Goal: Task Accomplishment & Management: Use online tool/utility

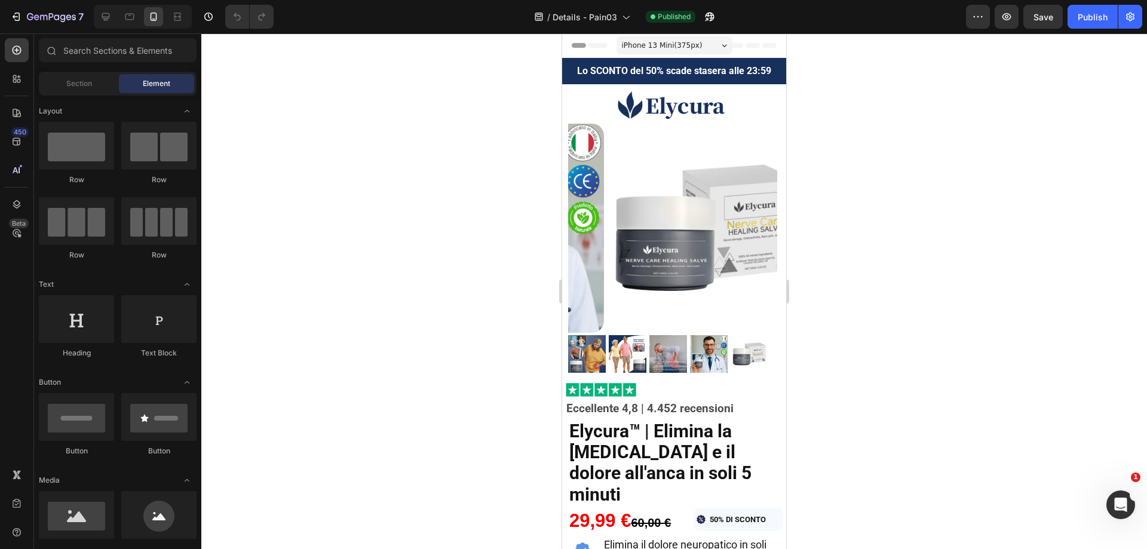
click at [351, 226] on div at bounding box center [674, 291] width 946 height 516
click at [38, 14] on icon "button" at bounding box center [51, 18] width 49 height 10
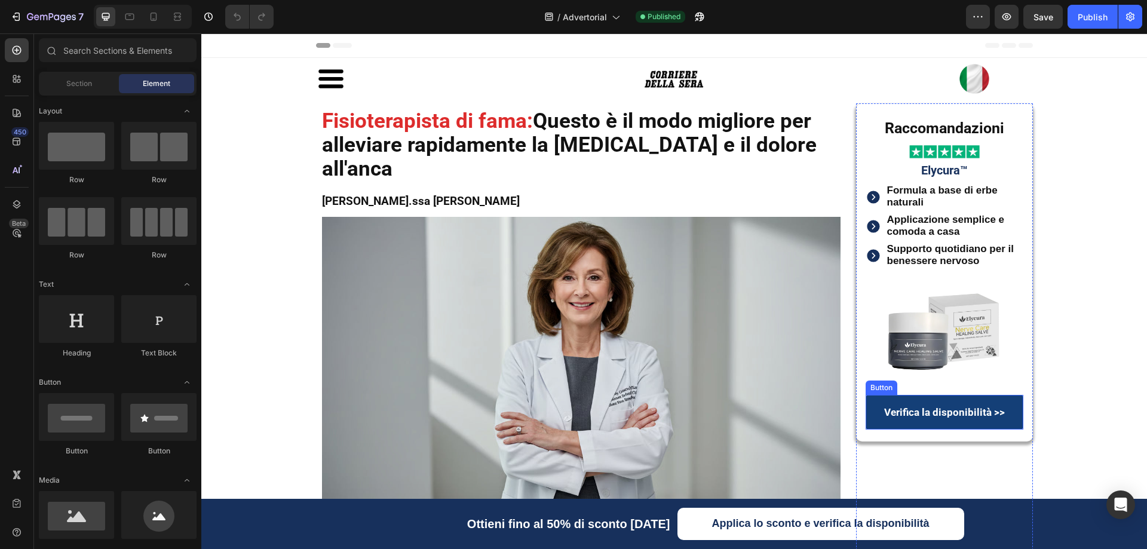
click at [874, 406] on link "Verifica la disponibilità >>" at bounding box center [945, 412] width 158 height 35
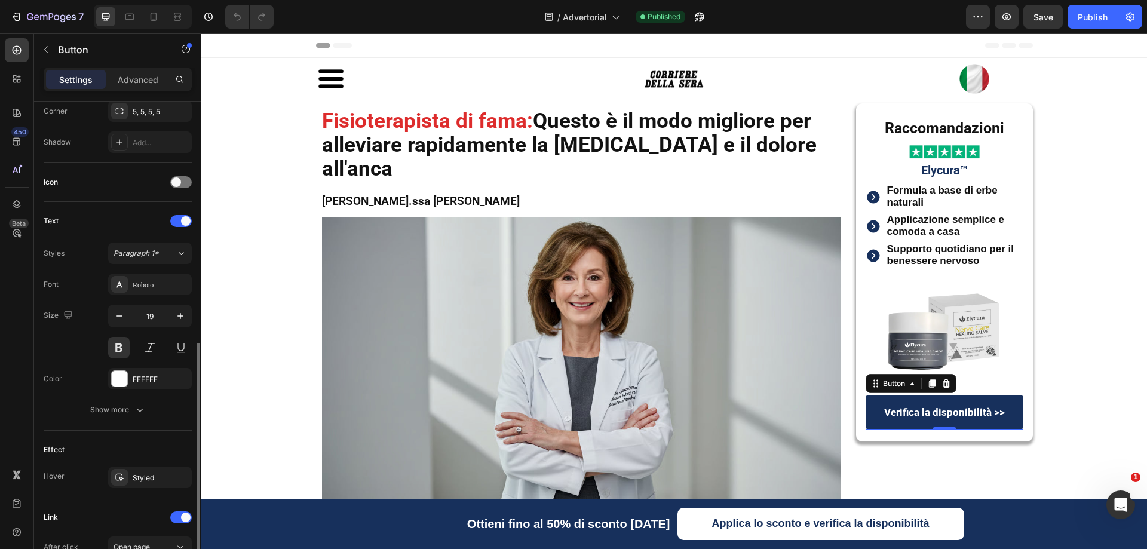
scroll to position [468, 0]
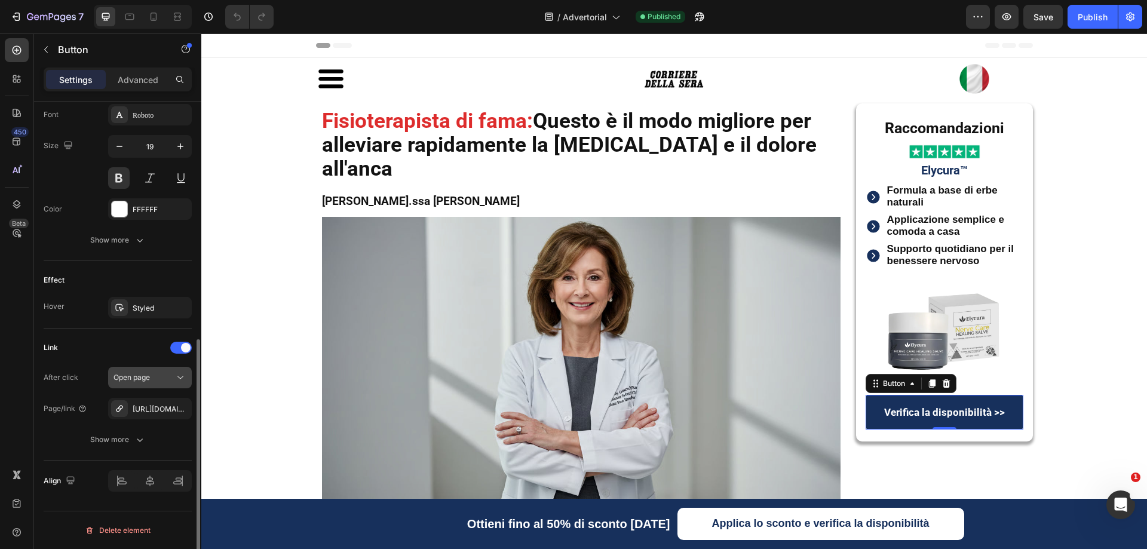
click at [142, 379] on span "Open page" at bounding box center [132, 377] width 36 height 9
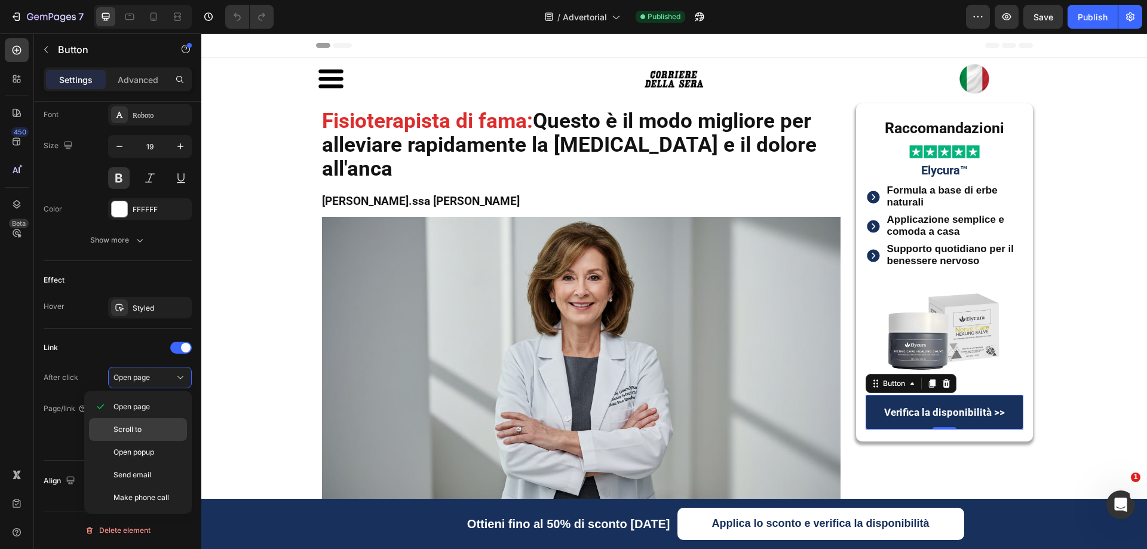
click at [123, 431] on span "Scroll to" at bounding box center [128, 429] width 28 height 11
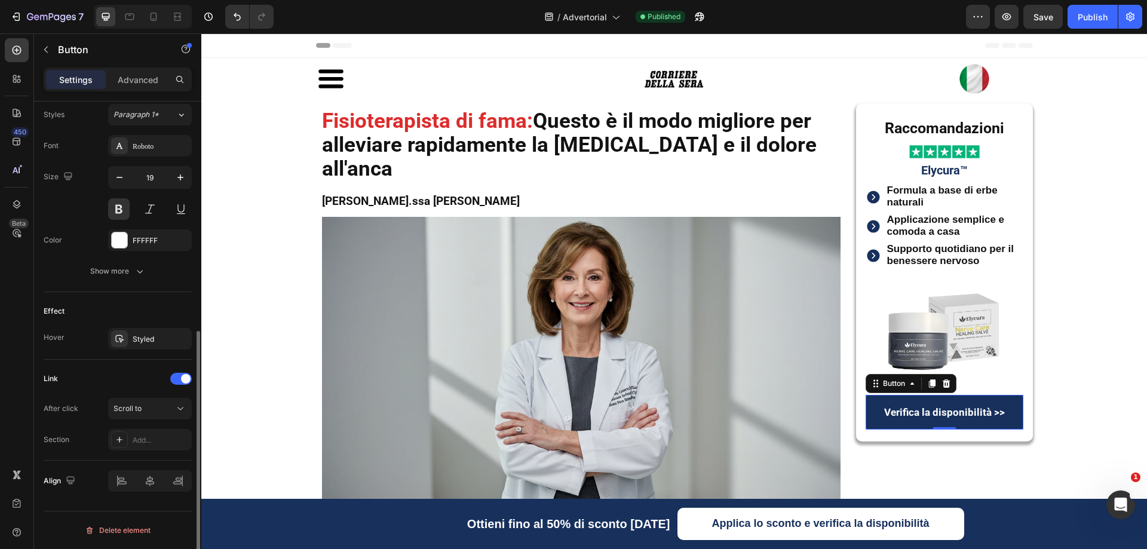
scroll to position [437, 0]
click at [121, 440] on icon at bounding box center [120, 440] width 6 height 6
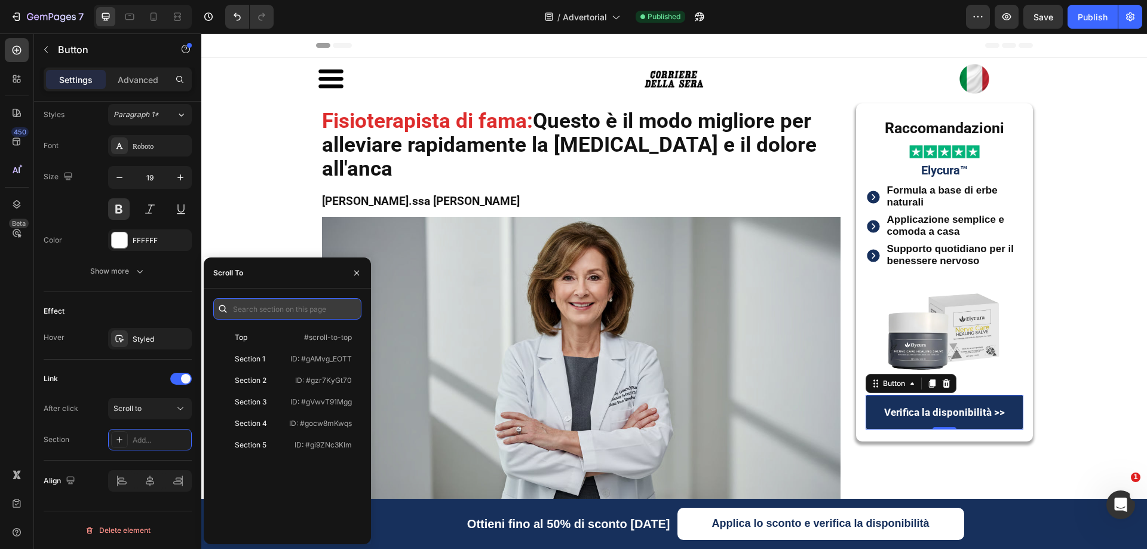
click at [262, 308] on input "text" at bounding box center [287, 309] width 148 height 22
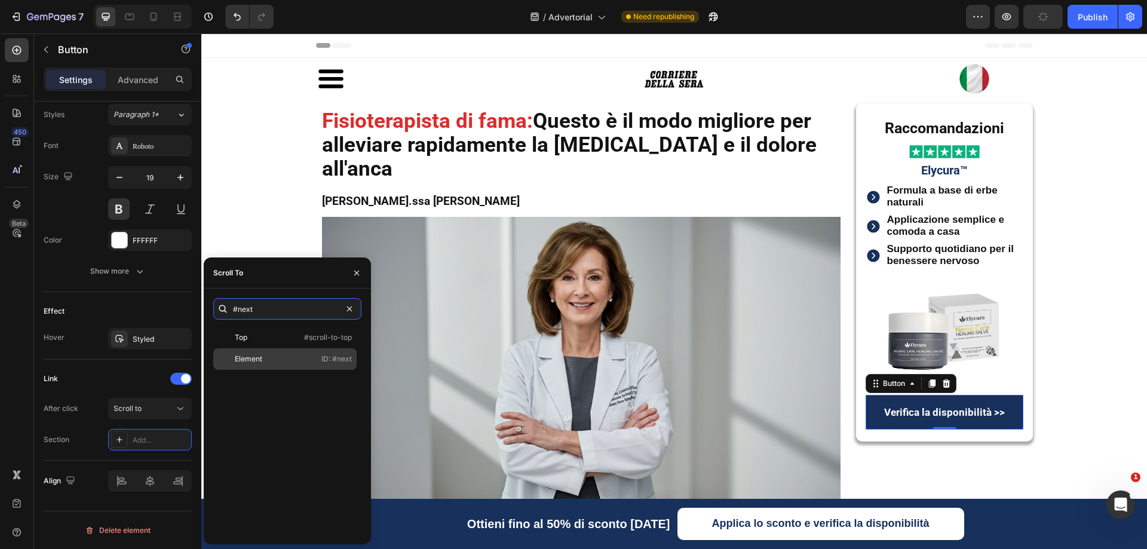
type input "#next"
click at [256, 357] on div "Element" at bounding box center [248, 359] width 27 height 11
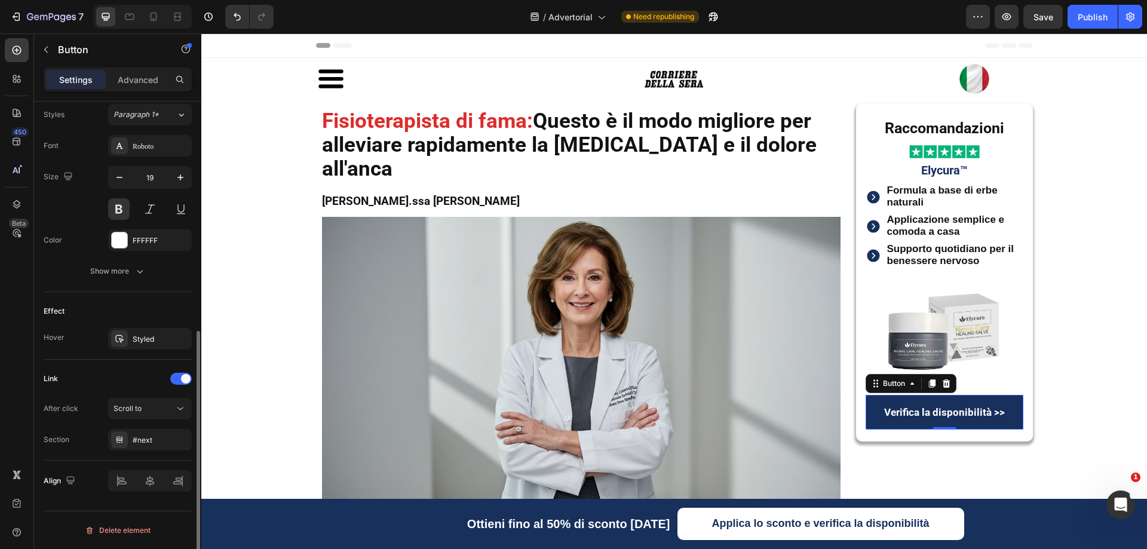
click at [129, 373] on div "Link" at bounding box center [118, 378] width 148 height 19
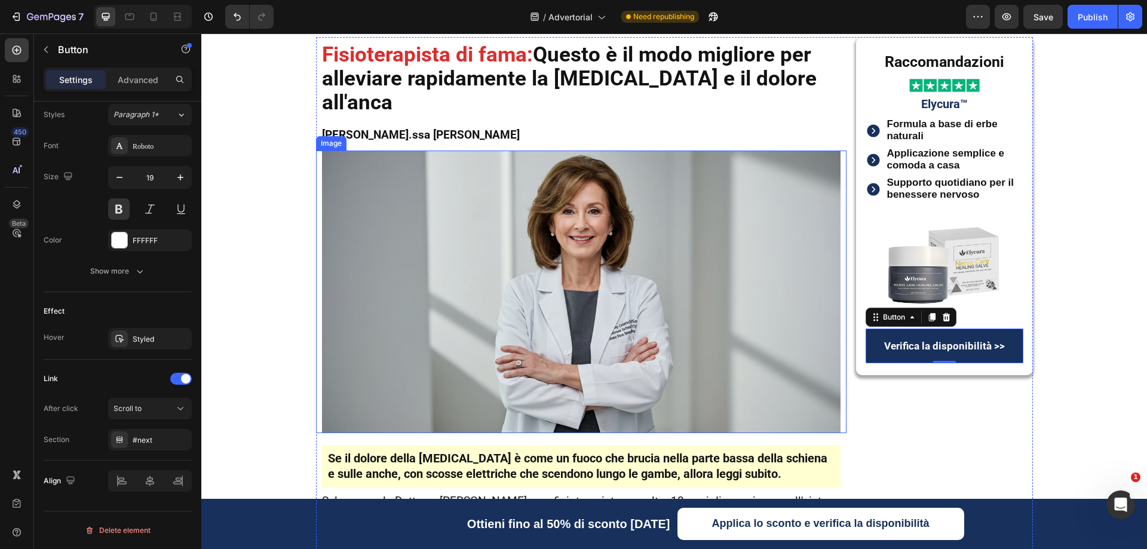
scroll to position [120, 0]
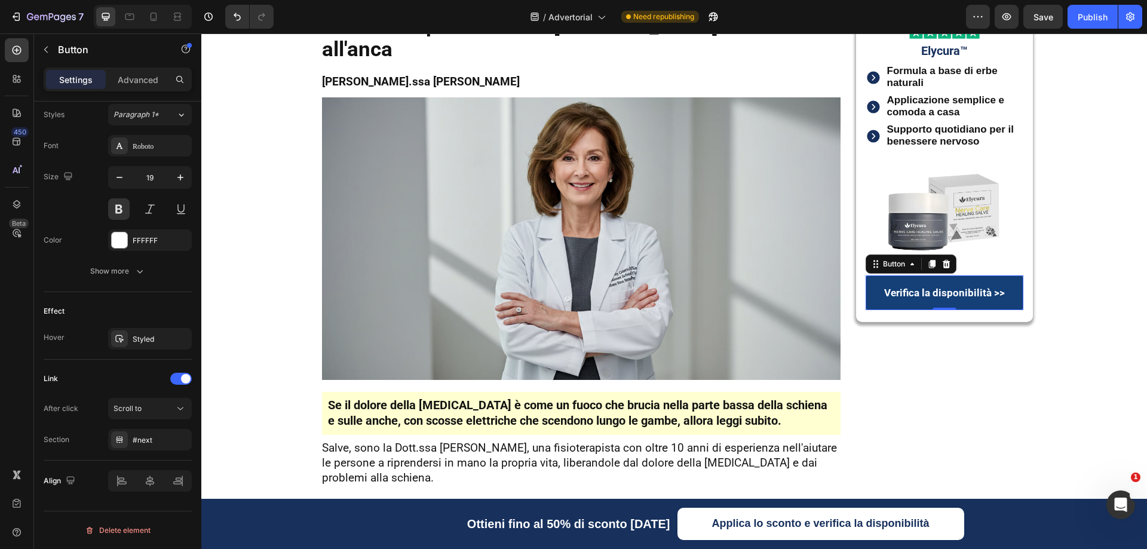
click at [872, 278] on link "Verifica la disponibilità >>" at bounding box center [945, 292] width 158 height 35
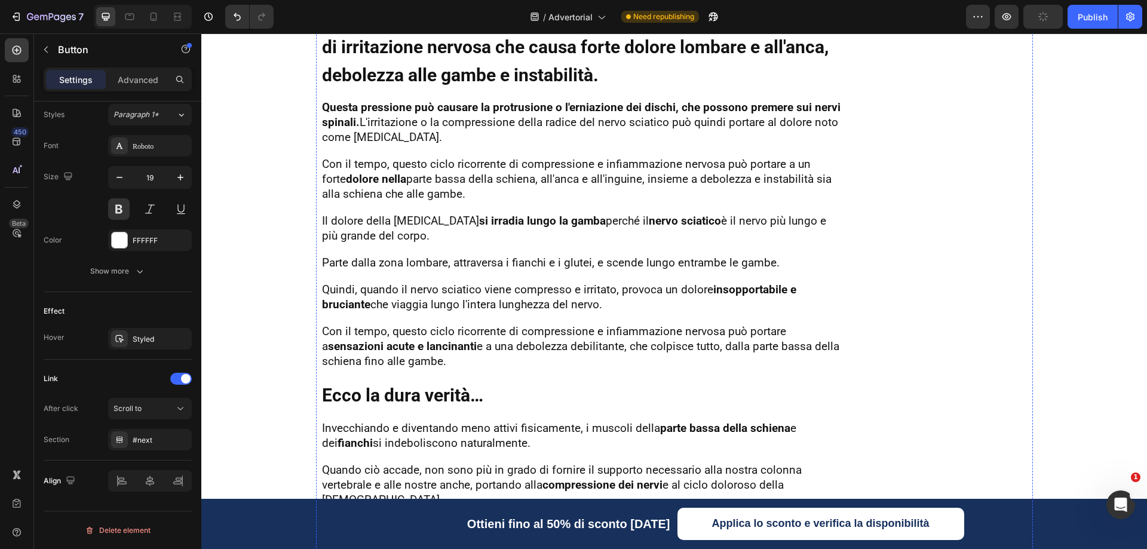
scroll to position [1912, 0]
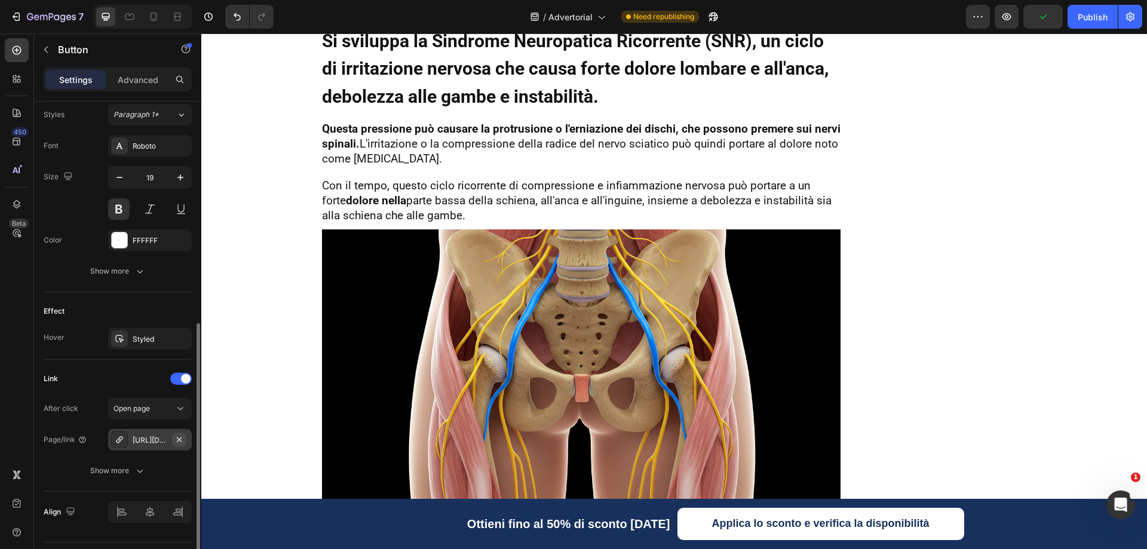
click at [183, 435] on icon "button" at bounding box center [179, 440] width 10 height 10
click at [114, 408] on span "Open page" at bounding box center [132, 408] width 36 height 9
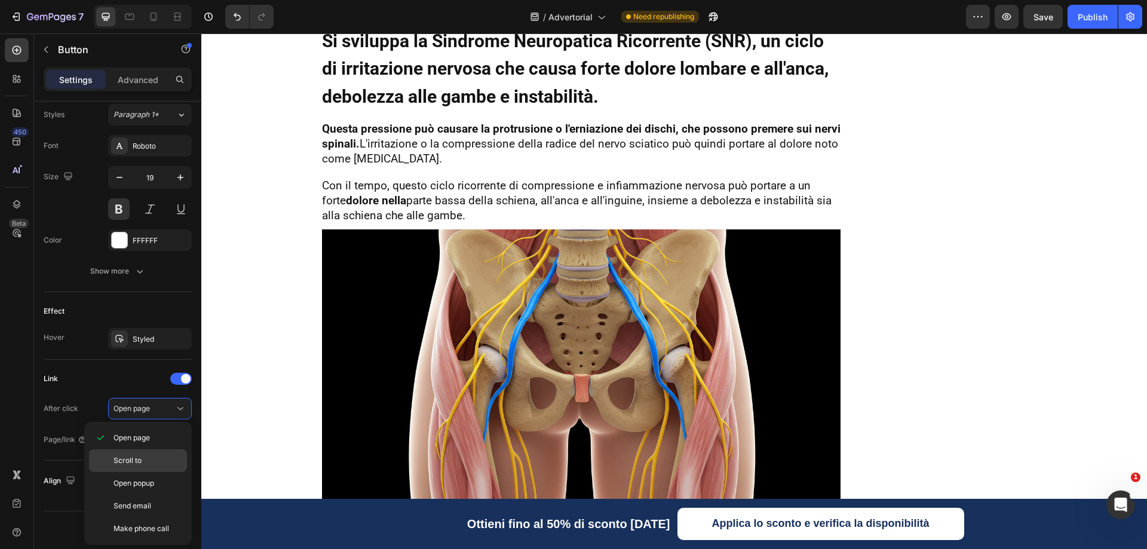
click at [130, 454] on div "Scroll to" at bounding box center [138, 460] width 98 height 23
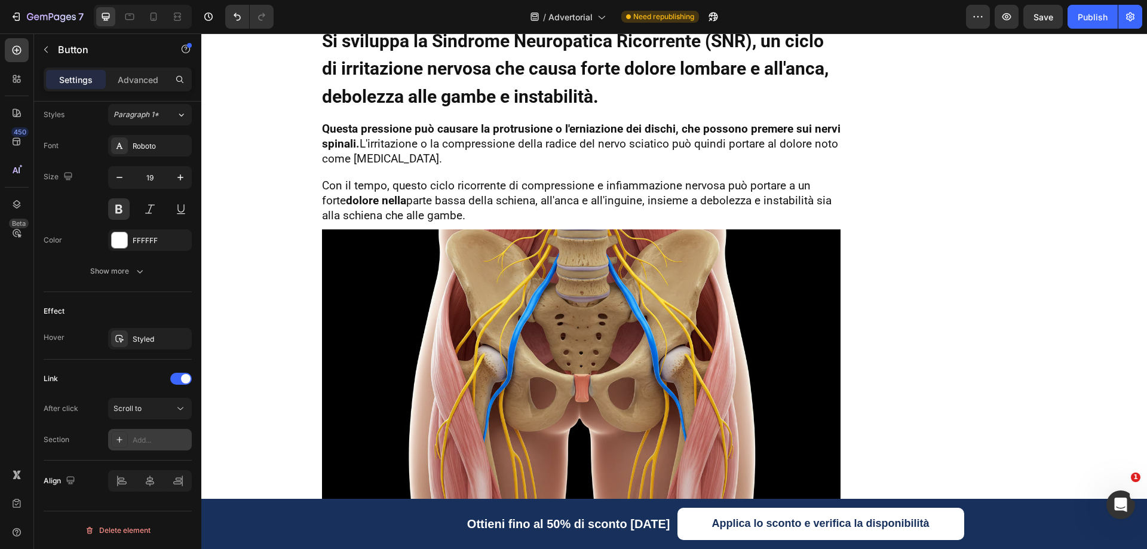
click at [137, 436] on div "Add..." at bounding box center [161, 440] width 56 height 11
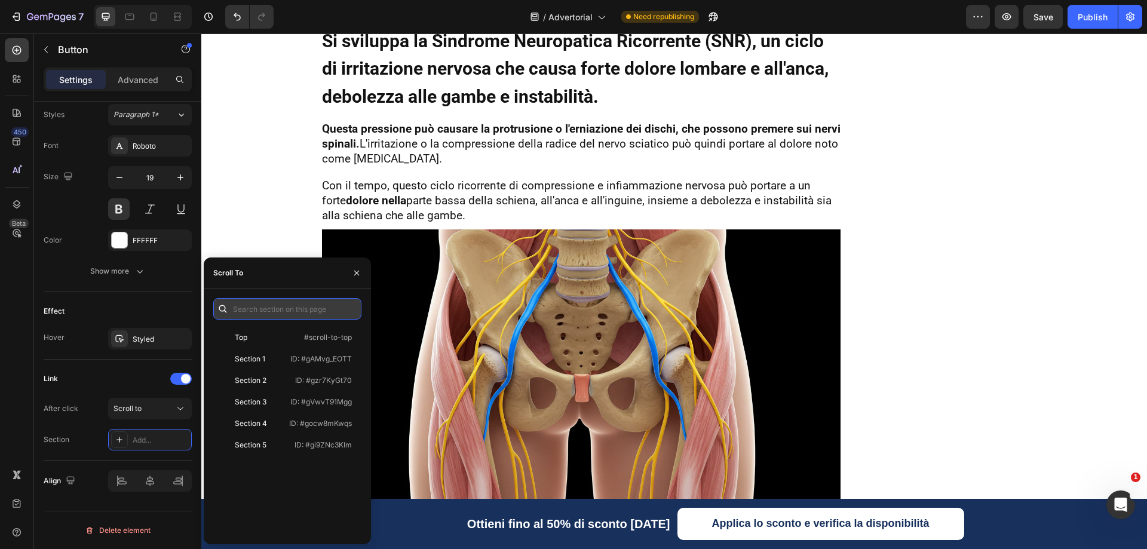
click at [264, 308] on input "text" at bounding box center [287, 309] width 148 height 22
paste input "#next"
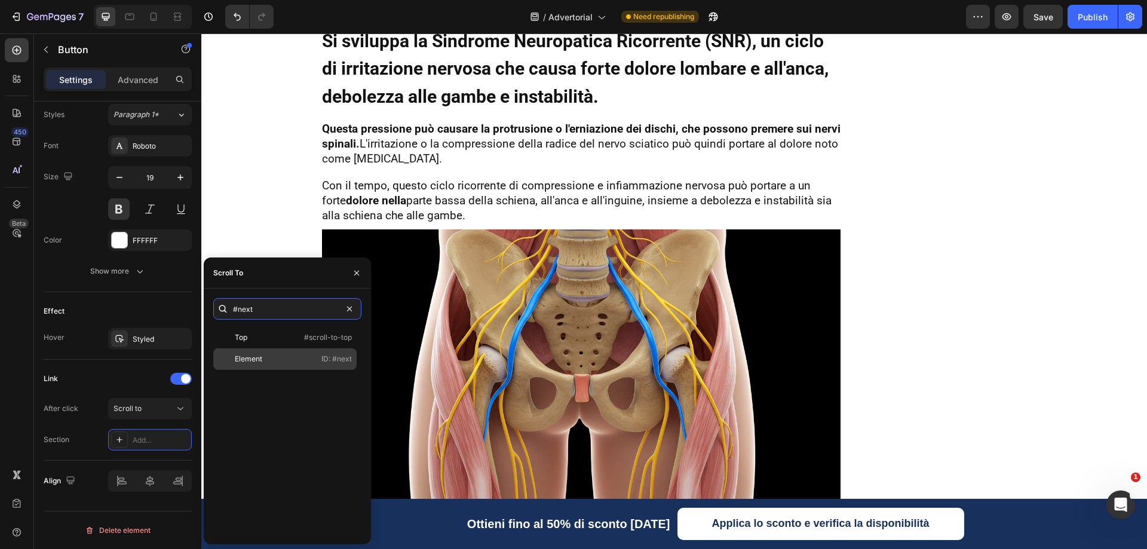
type input "#next"
click at [236, 358] on div "Element" at bounding box center [248, 359] width 27 height 11
click at [118, 371] on div "Link" at bounding box center [118, 378] width 148 height 19
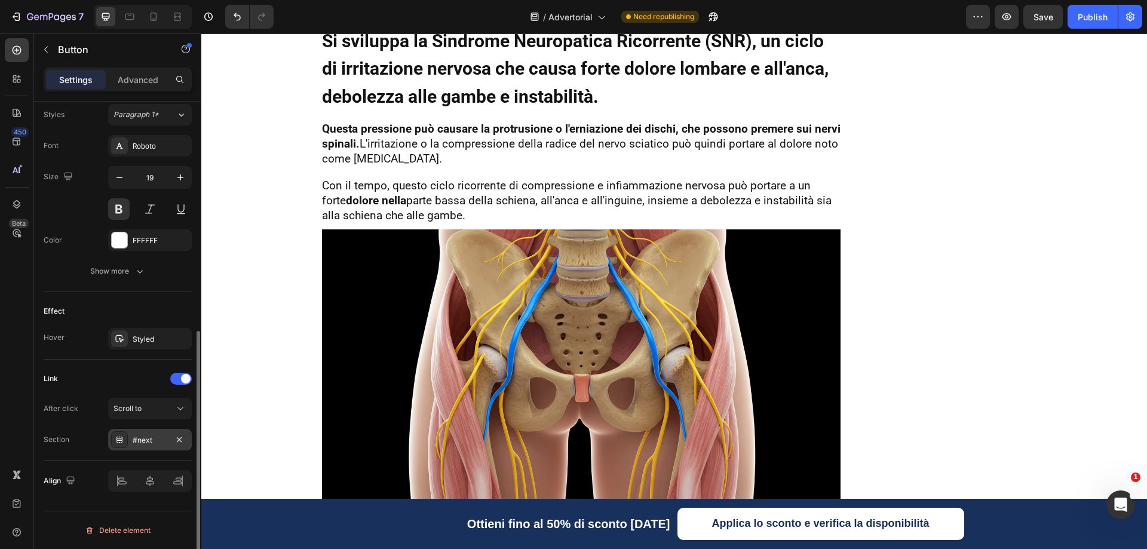
click at [140, 439] on div "#next" at bounding box center [150, 440] width 35 height 11
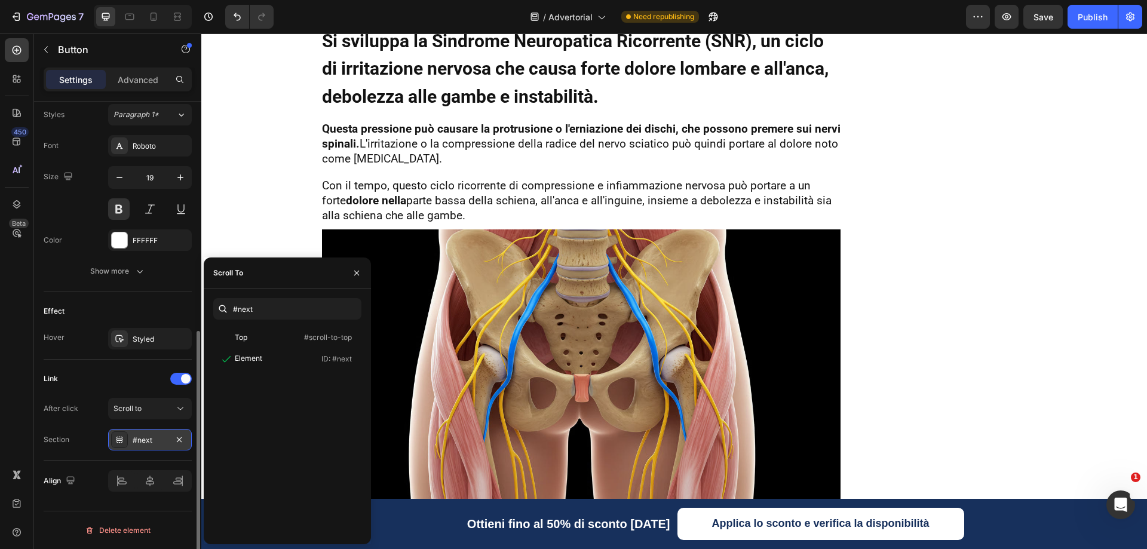
click at [140, 439] on div "#next" at bounding box center [150, 440] width 35 height 11
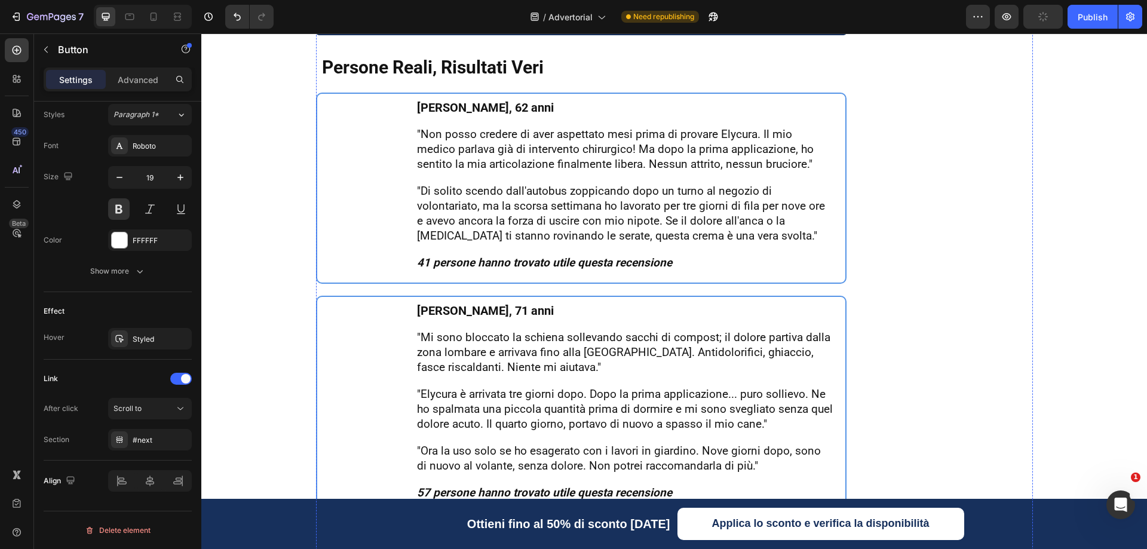
scroll to position [4183, 0]
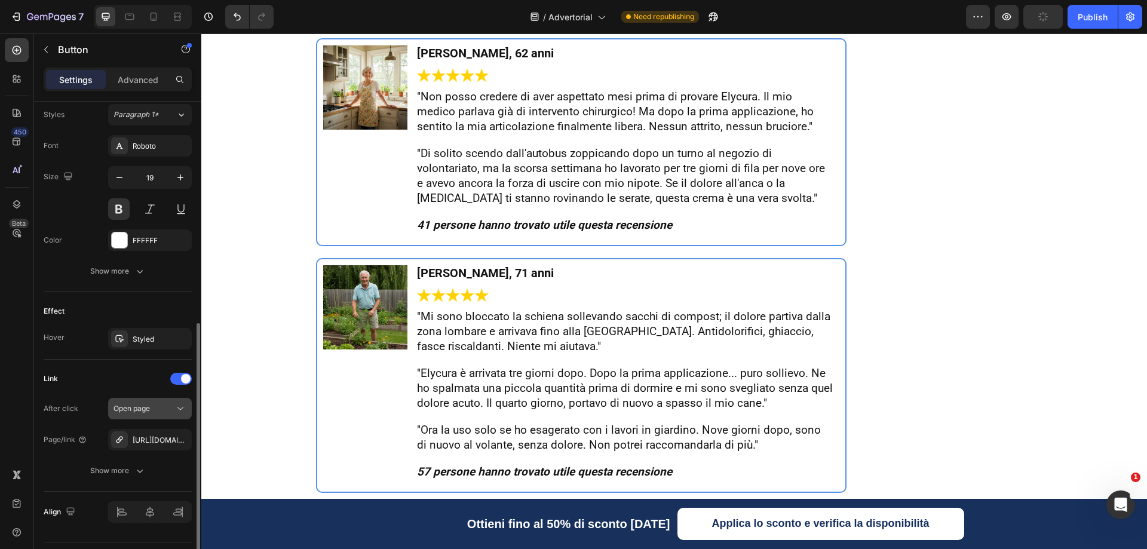
click at [128, 409] on span "Open page" at bounding box center [132, 408] width 36 height 9
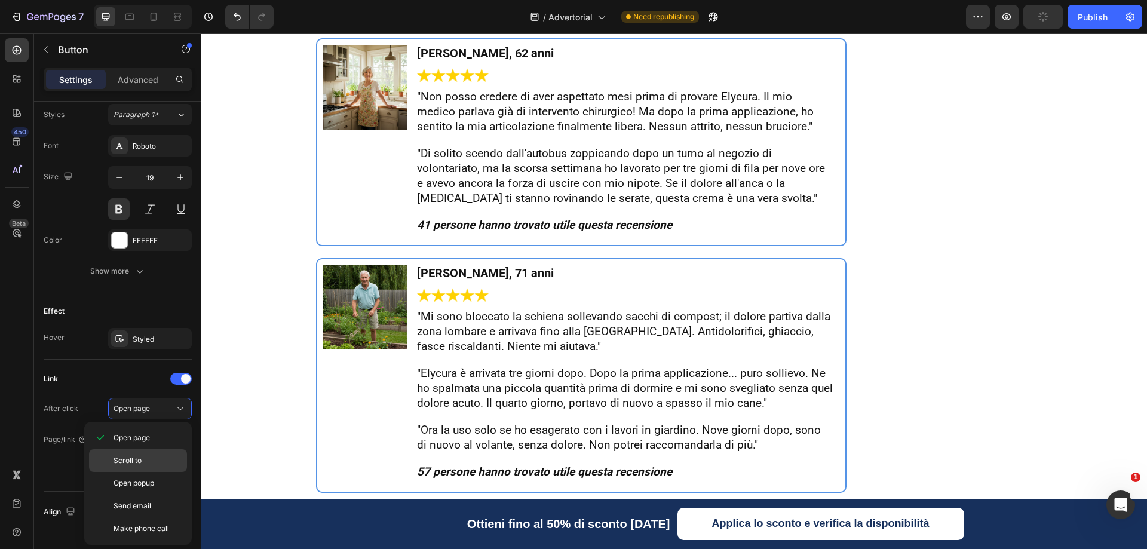
click at [139, 452] on div "Scroll to" at bounding box center [138, 460] width 98 height 23
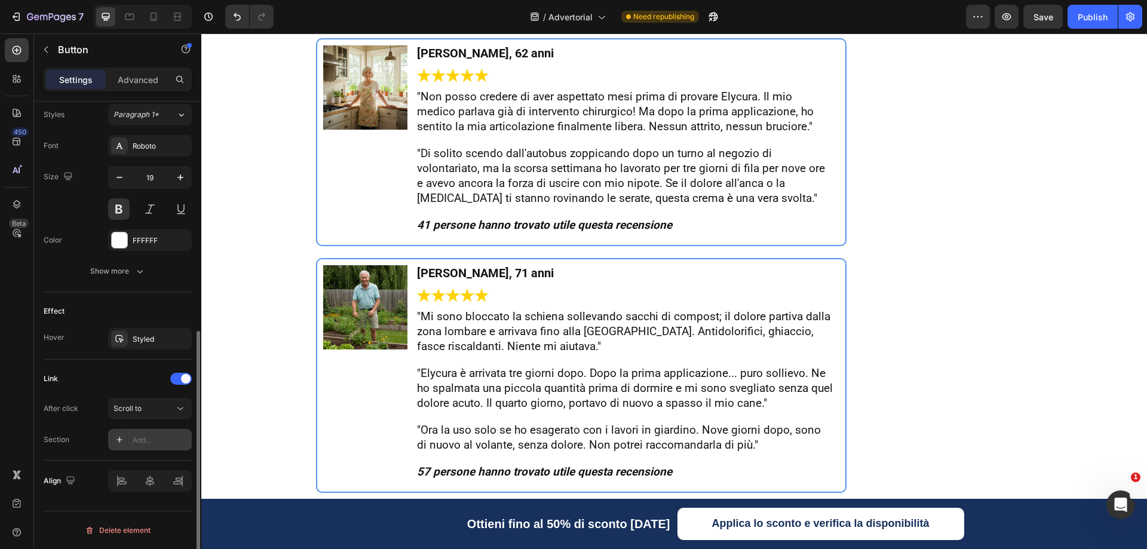
click at [140, 435] on div "Add..." at bounding box center [161, 440] width 56 height 11
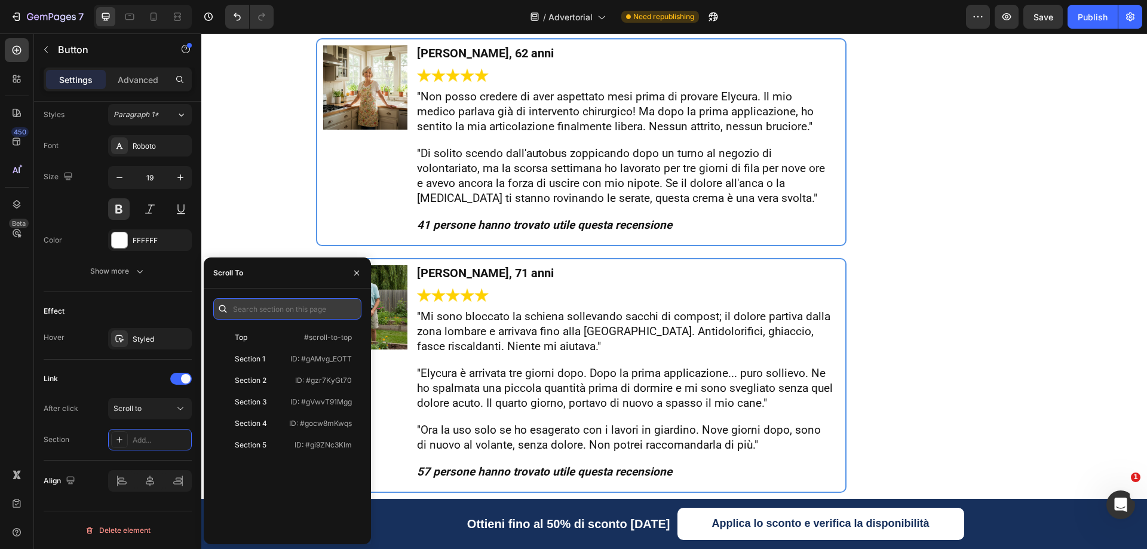
click at [258, 302] on input "text" at bounding box center [287, 309] width 148 height 22
paste input "#next"
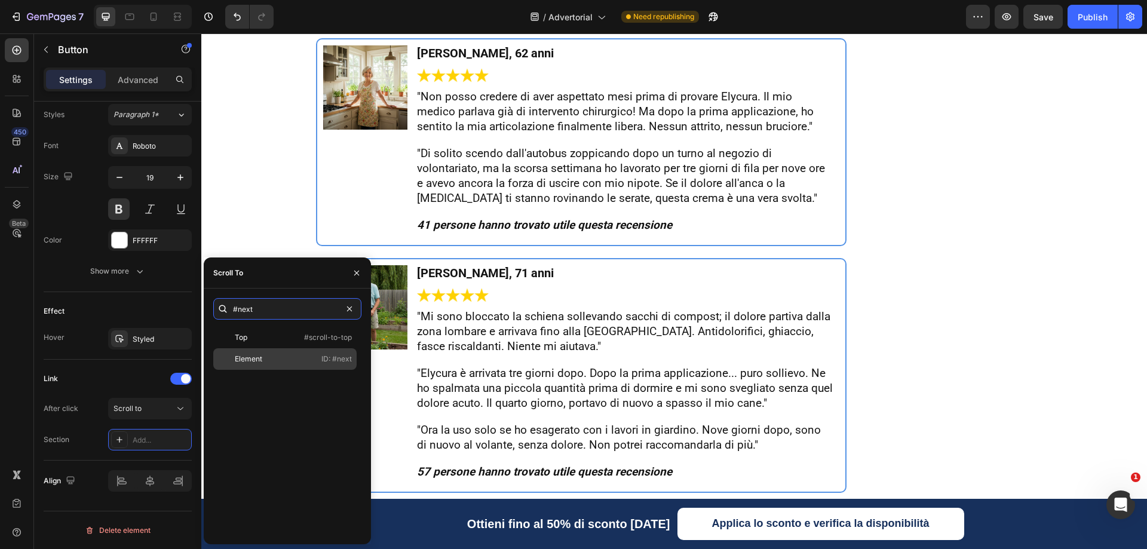
type input "#next"
click at [240, 356] on div "Element" at bounding box center [248, 359] width 27 height 11
click at [99, 366] on div "Link After click Scroll to Section #next" at bounding box center [118, 410] width 148 height 101
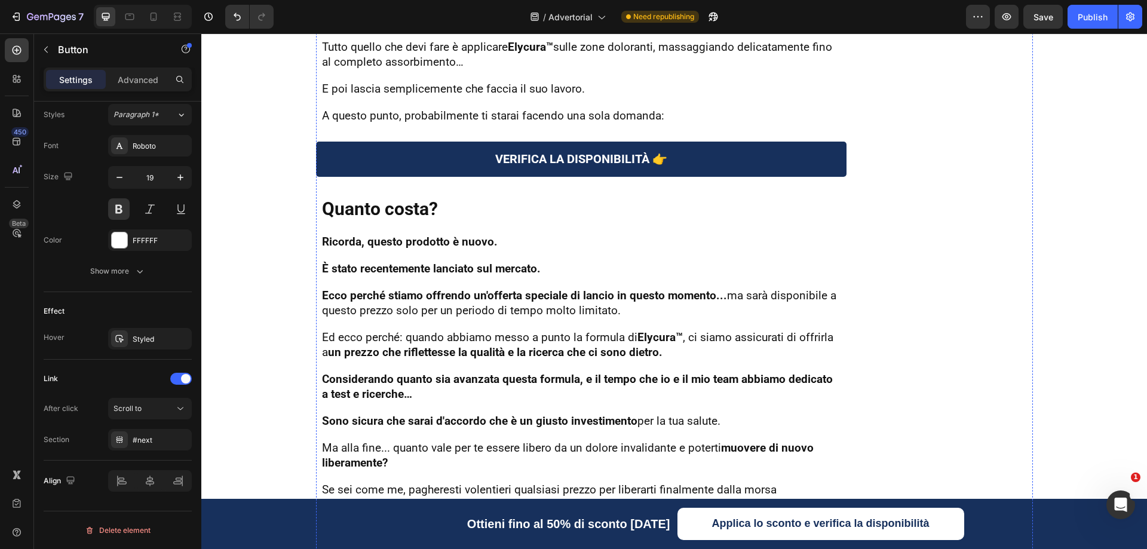
scroll to position [5079, 0]
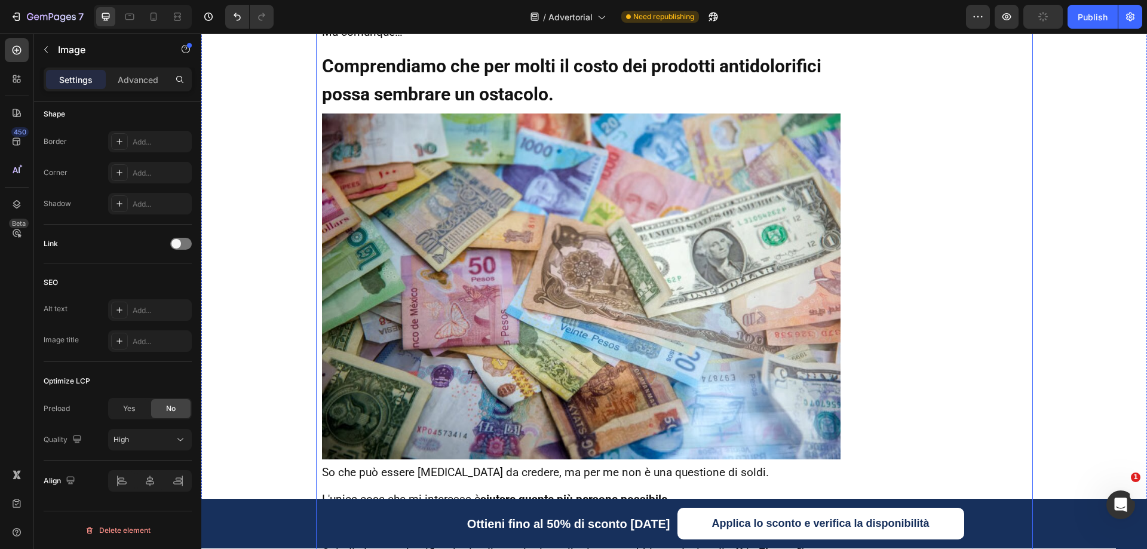
scroll to position [5736, 0]
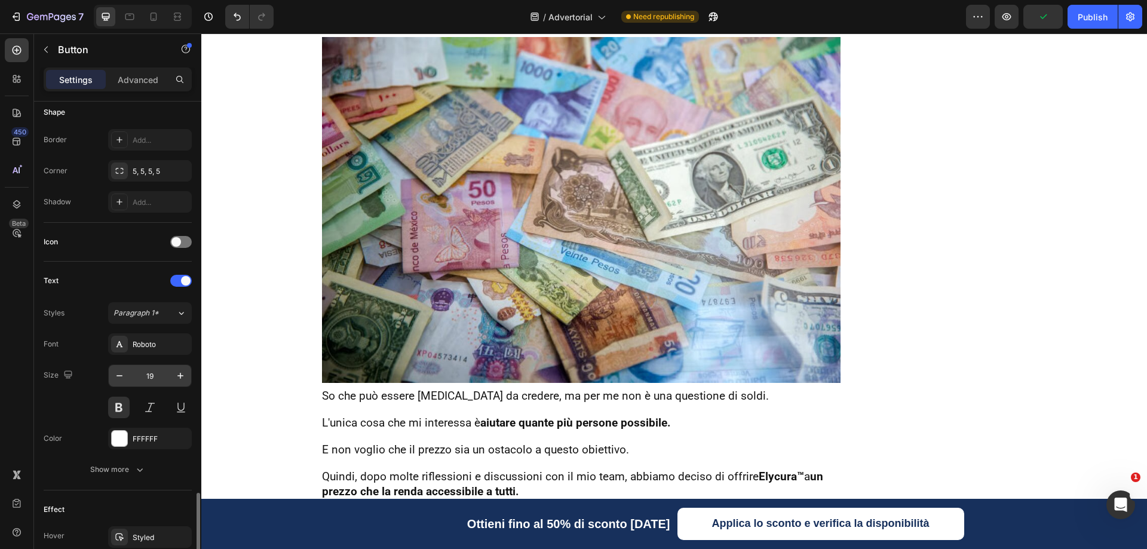
scroll to position [468, 0]
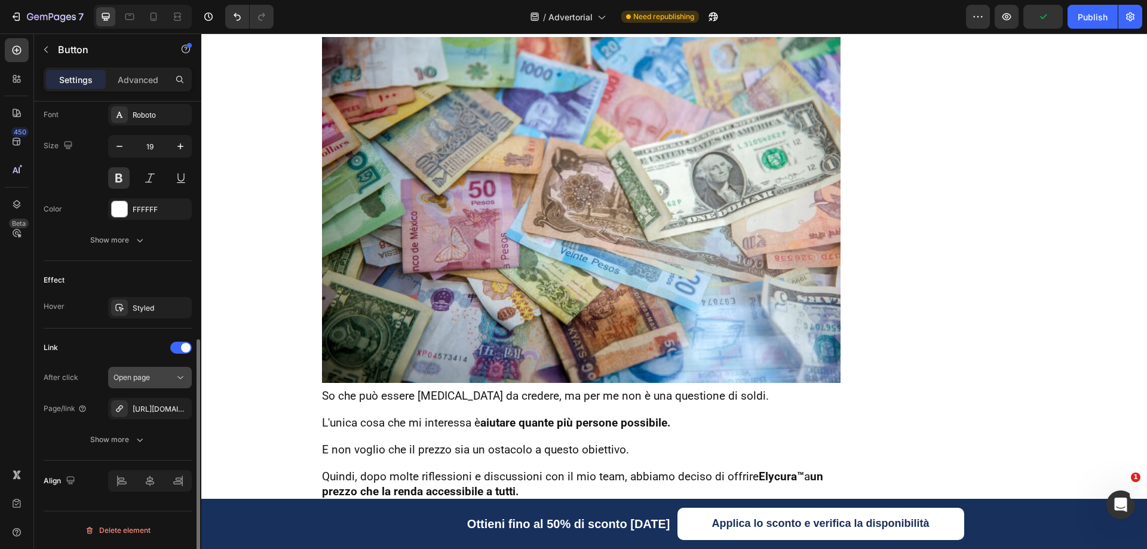
click at [137, 376] on span "Open page" at bounding box center [132, 377] width 36 height 9
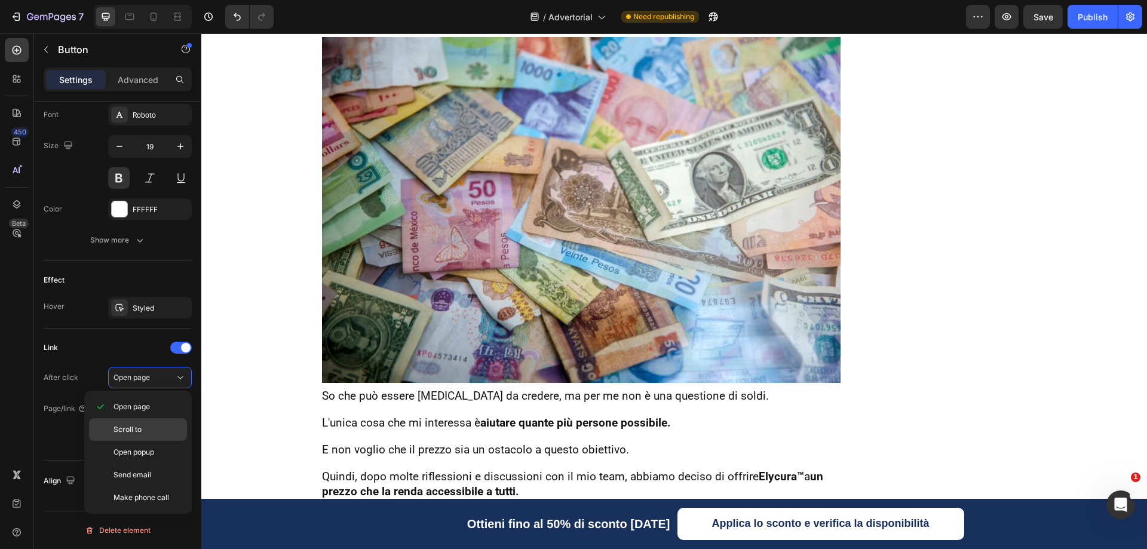
click at [115, 430] on span "Scroll to" at bounding box center [128, 429] width 28 height 11
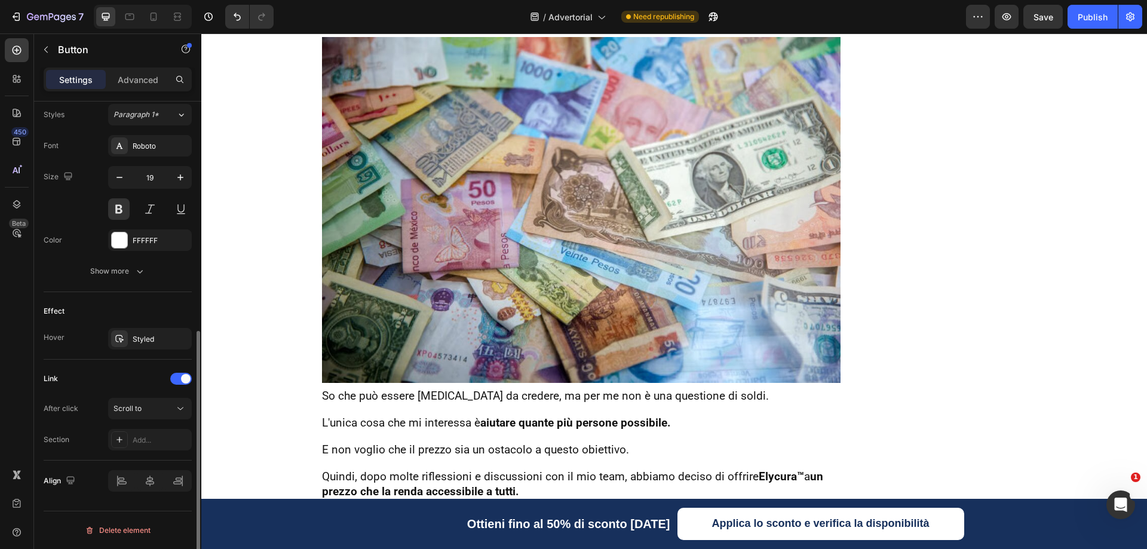
scroll to position [437, 0]
click at [114, 437] on div at bounding box center [119, 439] width 17 height 17
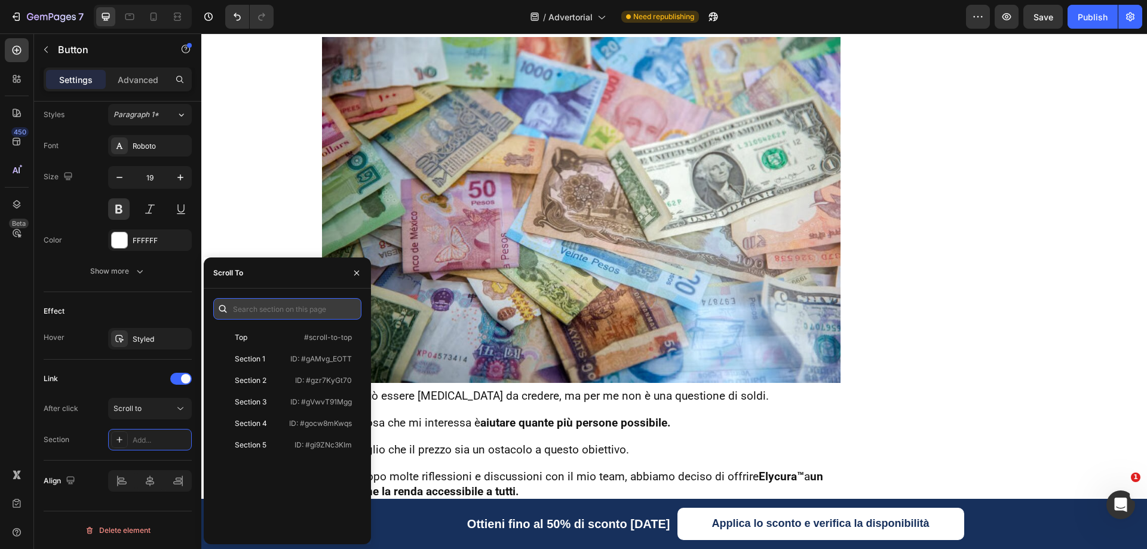
click at [255, 304] on input "text" at bounding box center [287, 309] width 148 height 22
paste input "#next"
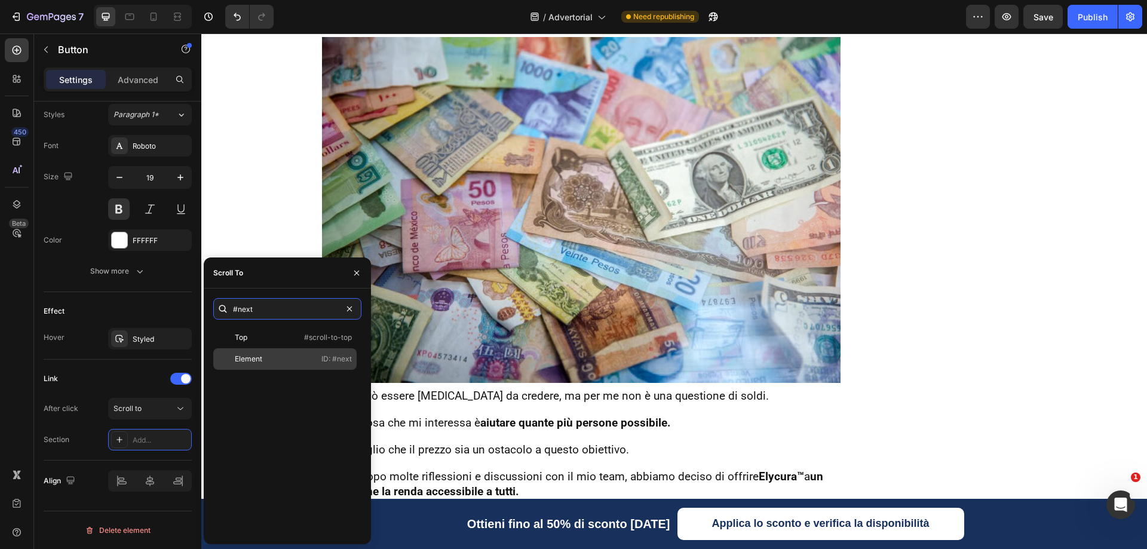
type input "#next"
click at [247, 363] on div "Element" at bounding box center [248, 359] width 27 height 11
click at [119, 296] on div "Effect Hover Styled" at bounding box center [118, 326] width 148 height 68
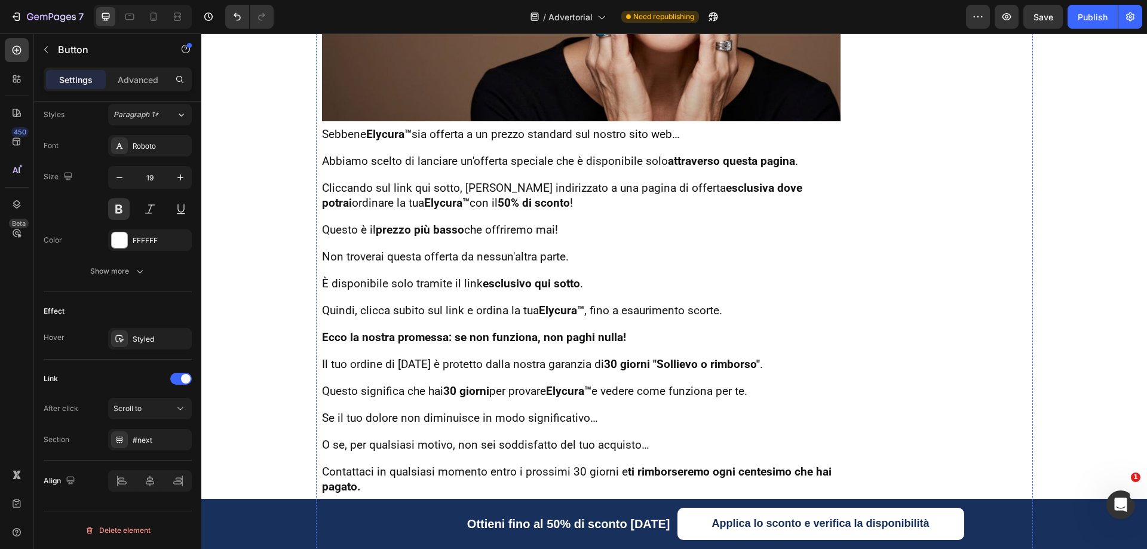
scroll to position [6633, 0]
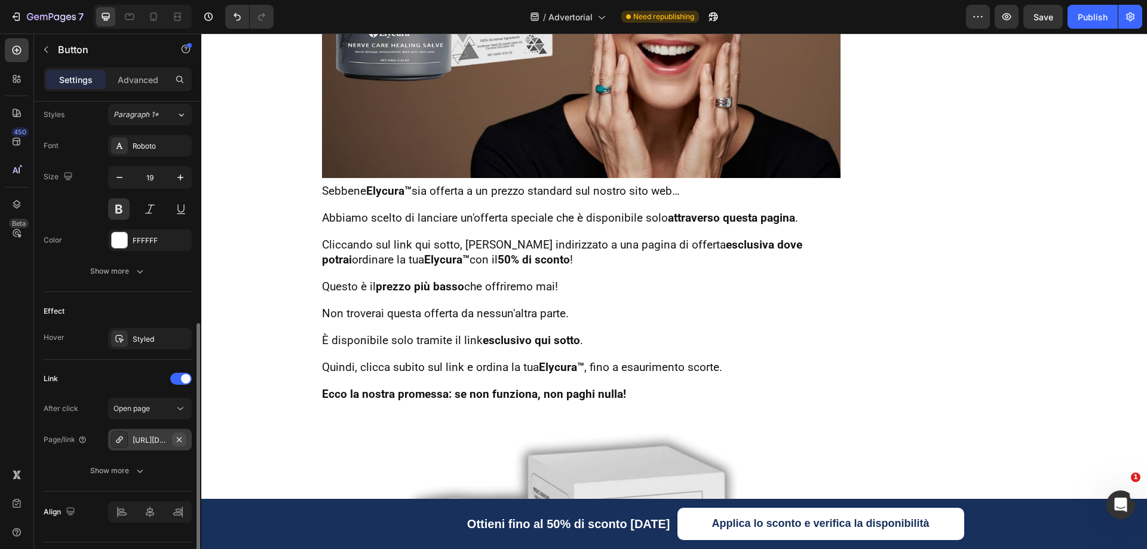
click at [178, 439] on icon "button" at bounding box center [179, 440] width 10 height 10
click at [155, 416] on button "Open page" at bounding box center [150, 409] width 84 height 22
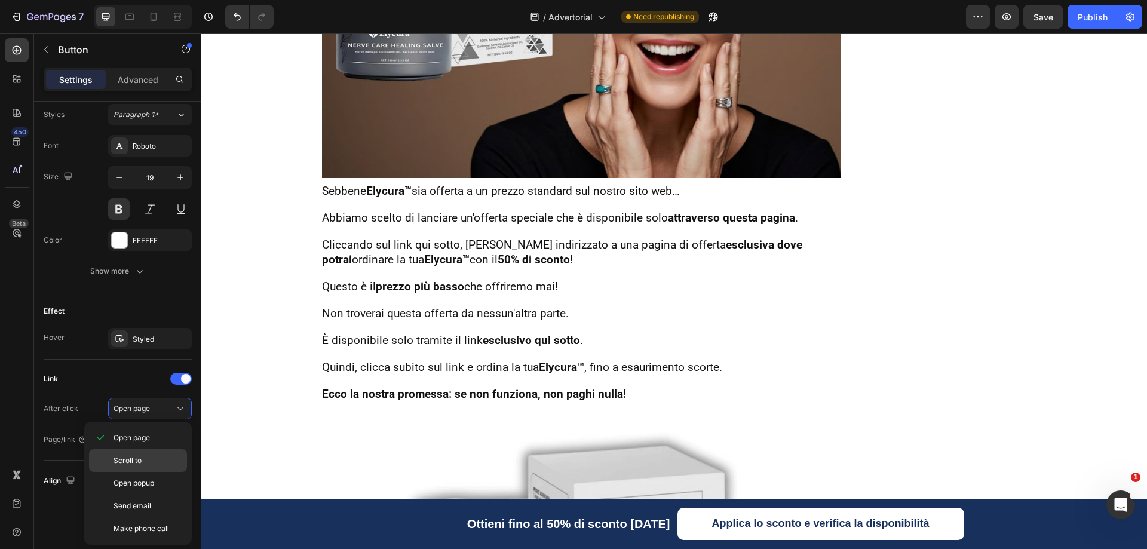
click at [128, 460] on span "Scroll to" at bounding box center [128, 460] width 28 height 11
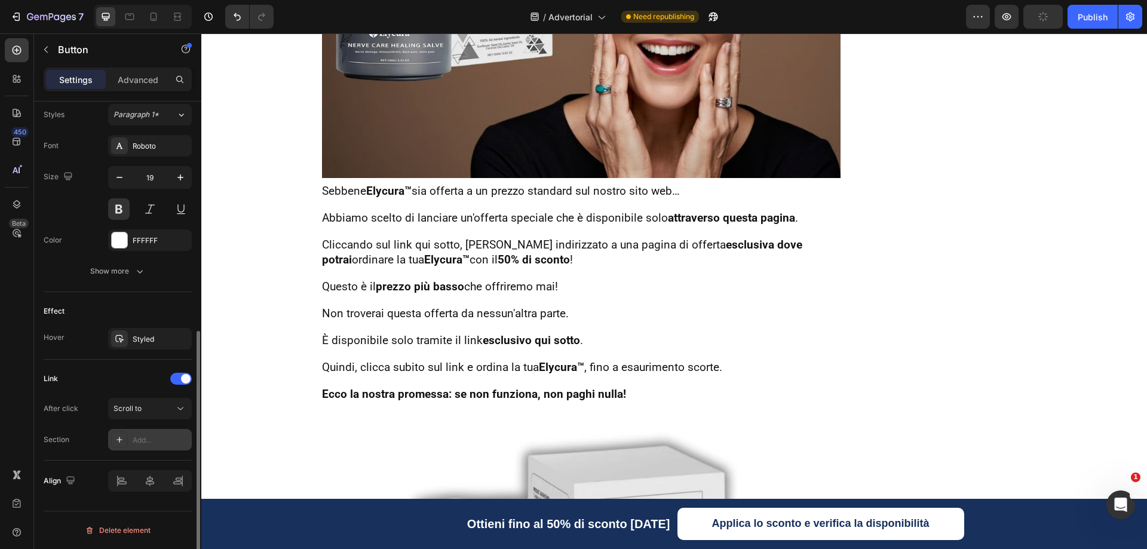
click at [110, 369] on div "Link" at bounding box center [118, 378] width 148 height 19
click at [123, 437] on icon at bounding box center [120, 440] width 10 height 10
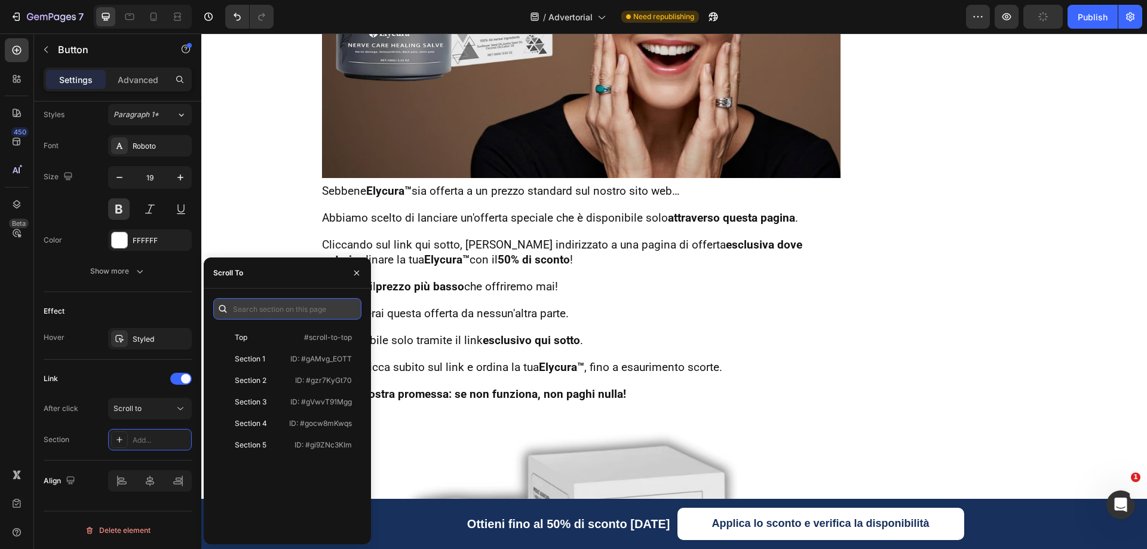
click at [249, 309] on input "text" at bounding box center [287, 309] width 148 height 22
paste input "#next"
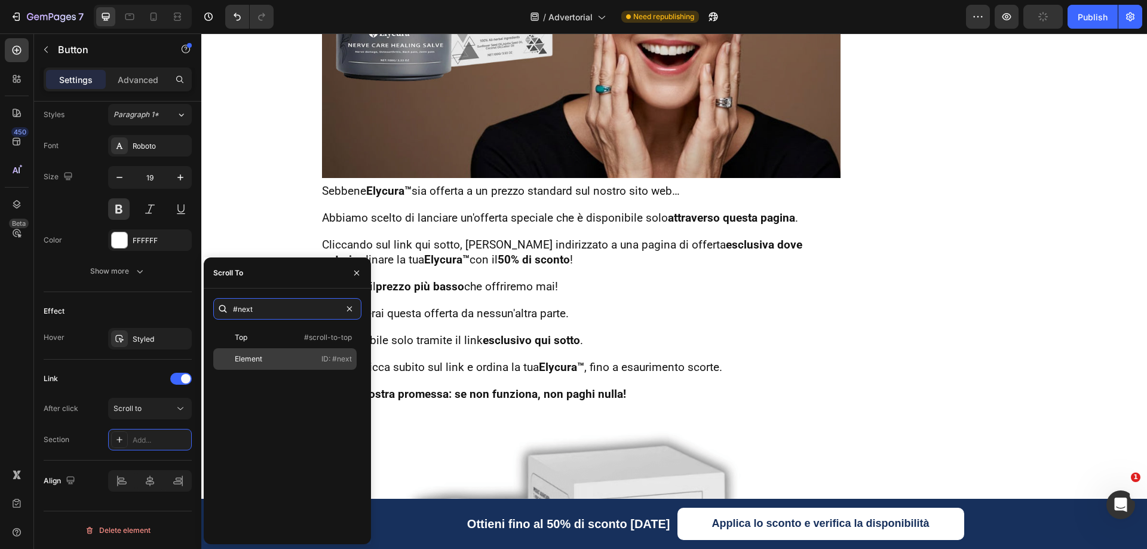
type input "#next"
click at [240, 358] on div "Element" at bounding box center [248, 359] width 27 height 11
click at [120, 376] on div "Link" at bounding box center [118, 378] width 148 height 19
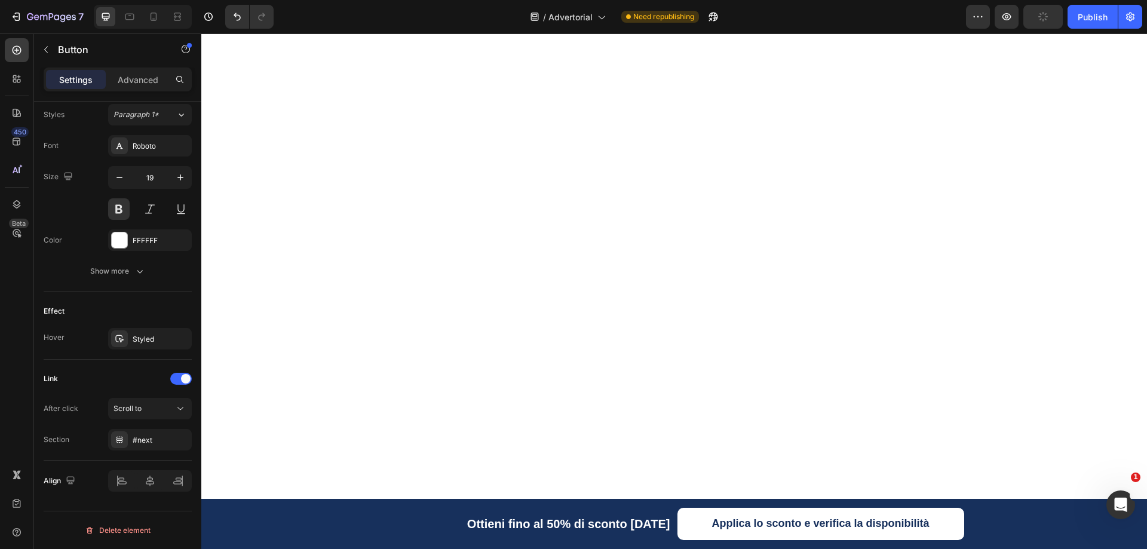
scroll to position [8007, 0]
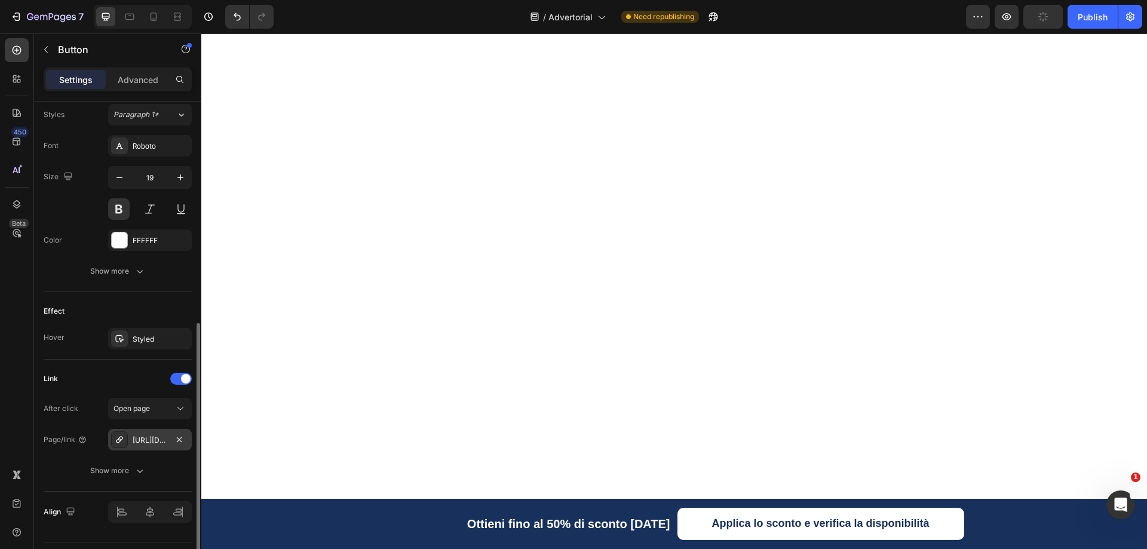
click at [179, 438] on icon "button" at bounding box center [179, 440] width 10 height 10
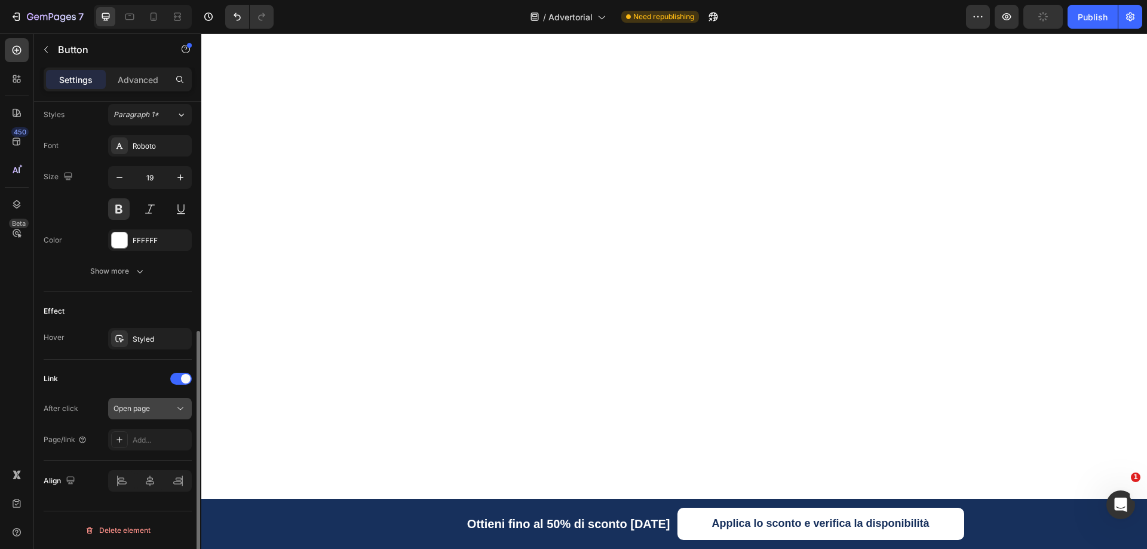
click at [143, 405] on span "Open page" at bounding box center [132, 408] width 36 height 9
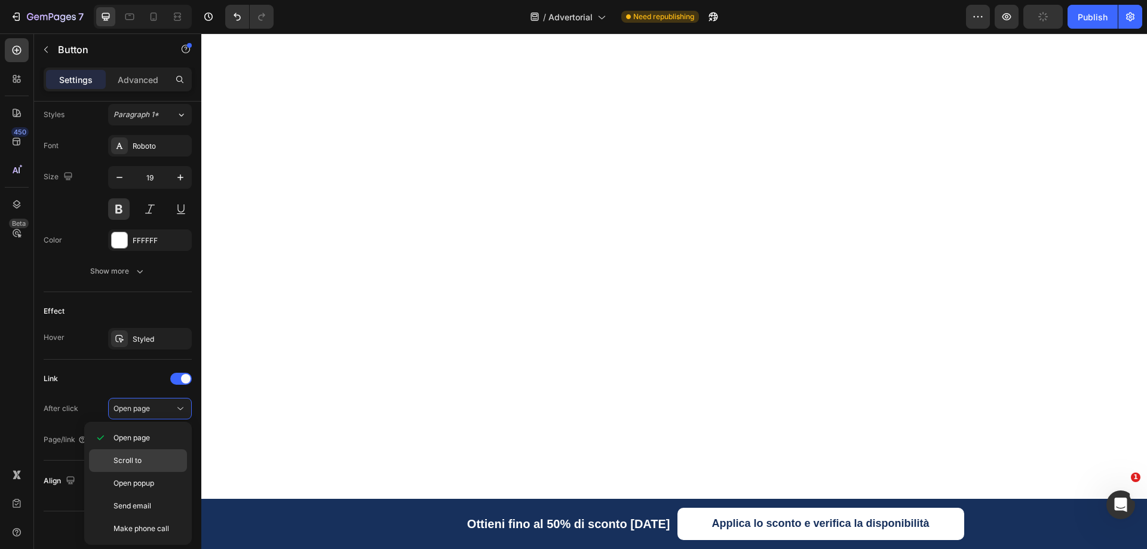
click at [120, 466] on div "Scroll to" at bounding box center [138, 460] width 98 height 23
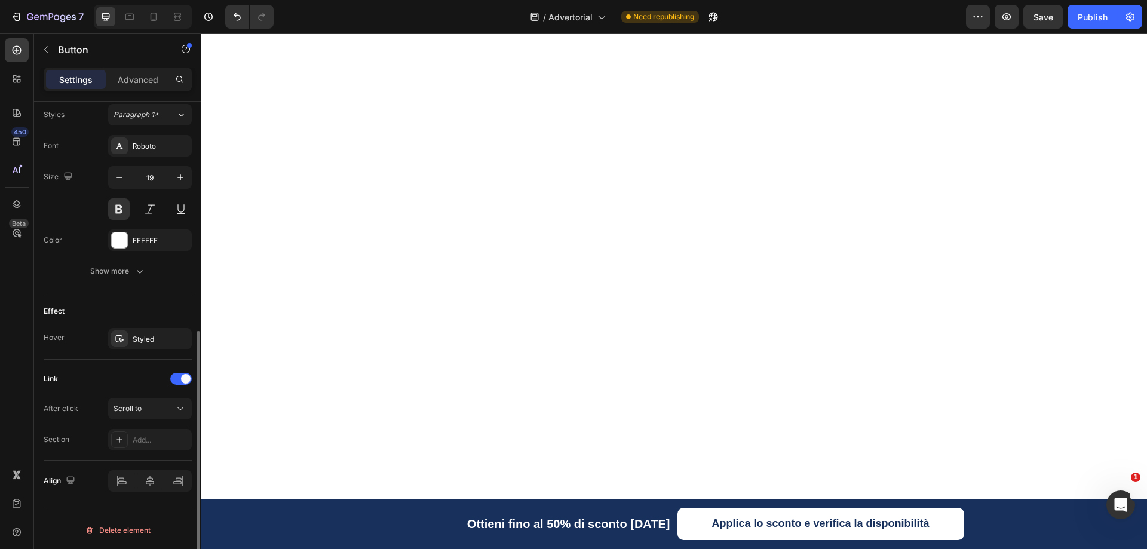
click at [109, 364] on div "Link After click Scroll to Section Add..." at bounding box center [118, 410] width 148 height 101
click at [119, 442] on icon at bounding box center [120, 440] width 10 height 10
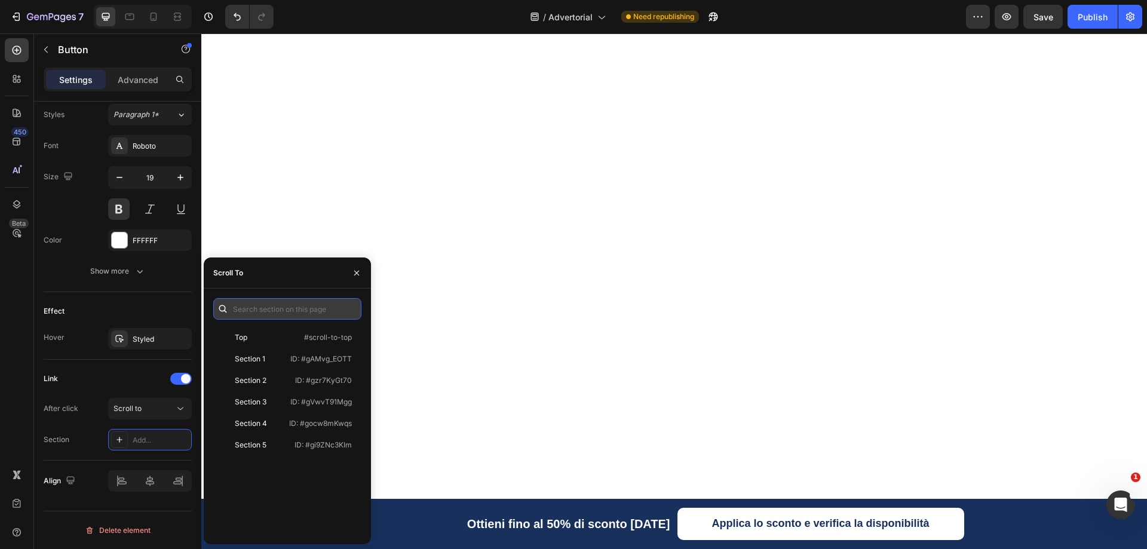
click at [247, 305] on input "text" at bounding box center [287, 309] width 148 height 22
paste input "#next"
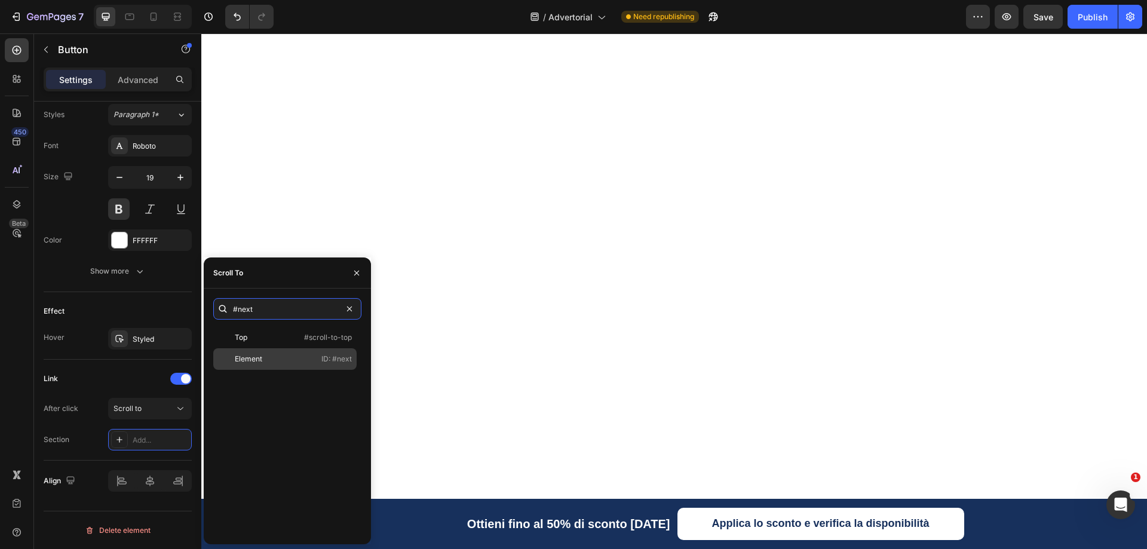
type input "#next"
click at [235, 362] on div "Element" at bounding box center [248, 359] width 27 height 11
click at [146, 371] on div "Link" at bounding box center [118, 378] width 148 height 19
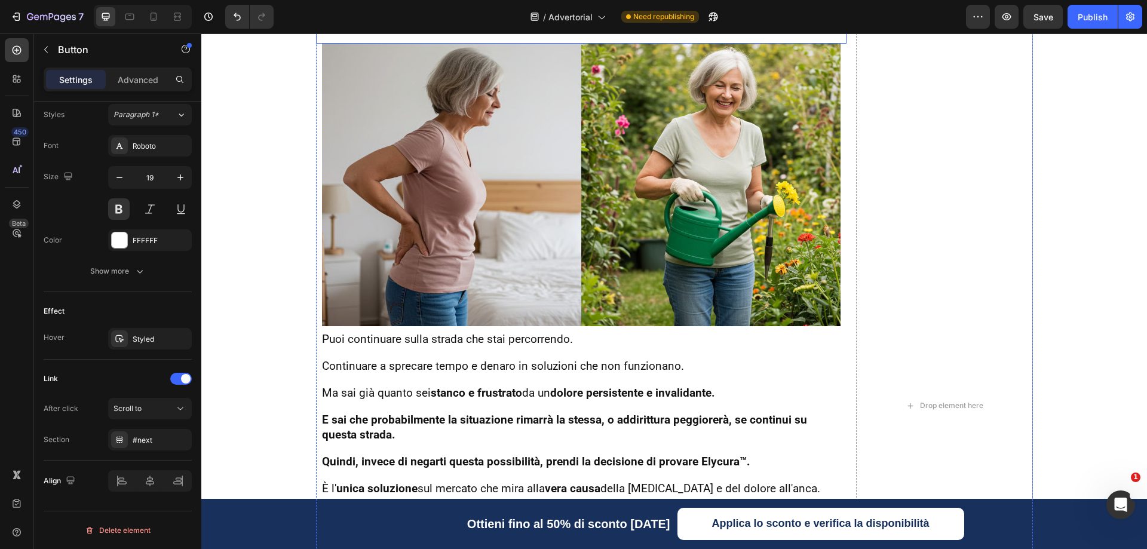
scroll to position [9919, 0]
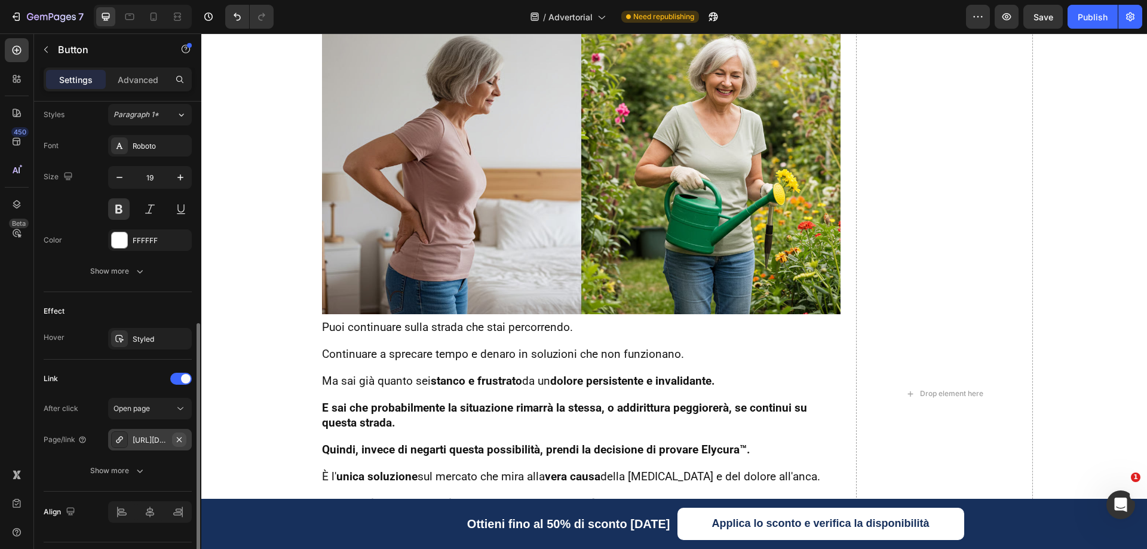
click at [178, 439] on icon "button" at bounding box center [179, 440] width 10 height 10
click at [127, 407] on span "Open page" at bounding box center [132, 408] width 36 height 9
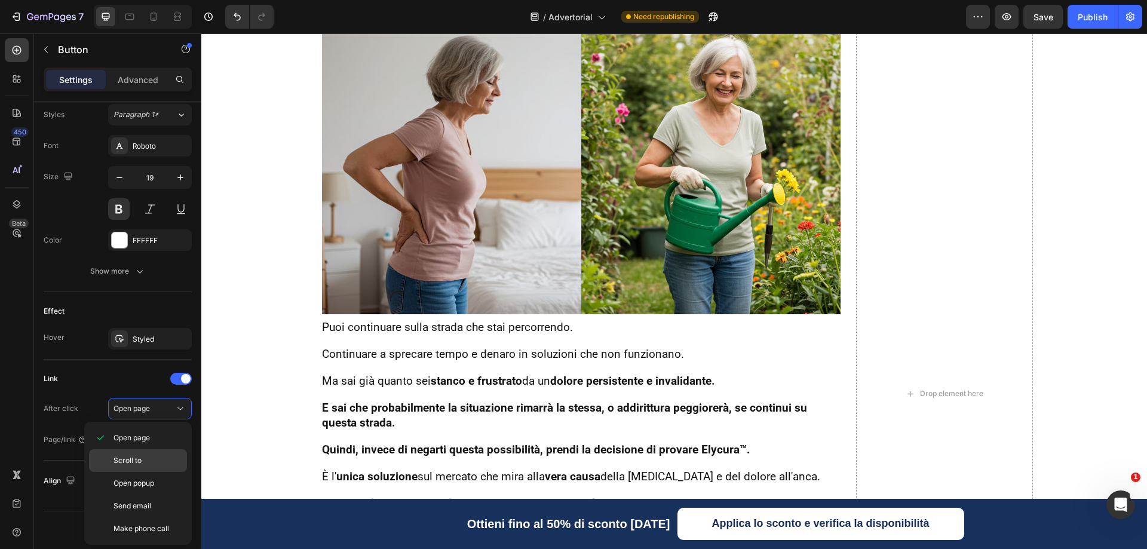
click at [120, 457] on span "Scroll to" at bounding box center [128, 460] width 28 height 11
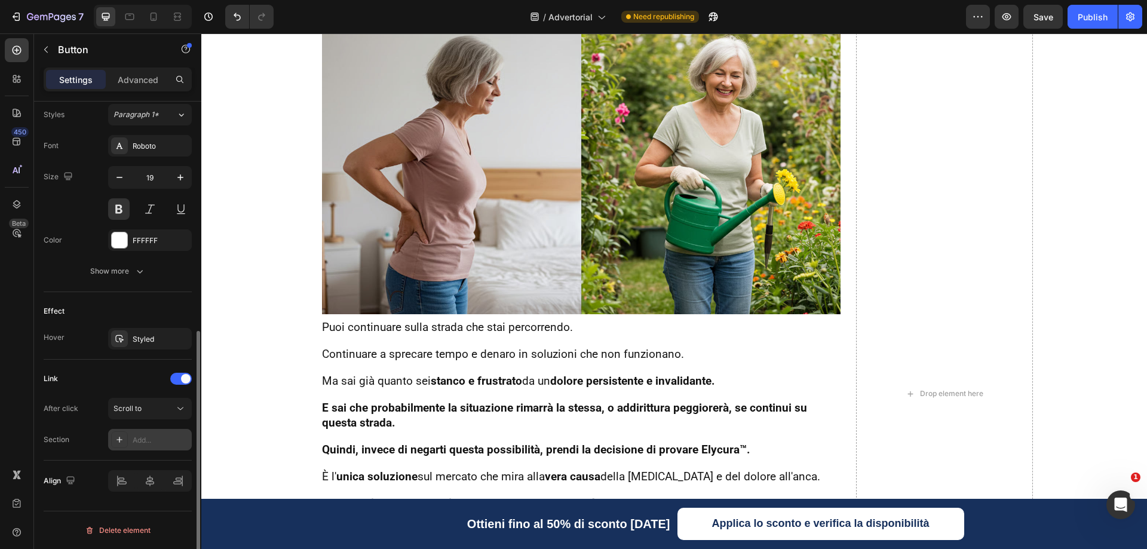
click at [97, 364] on div "Link After click Scroll to Section Add..." at bounding box center [118, 410] width 148 height 101
click at [121, 441] on icon at bounding box center [120, 440] width 10 height 10
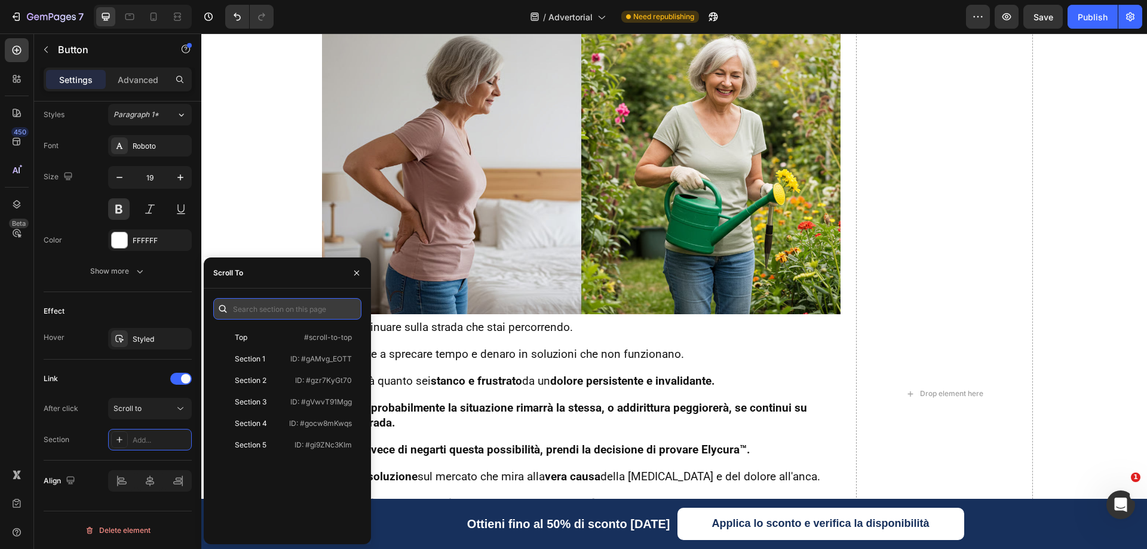
click at [265, 301] on input "text" at bounding box center [287, 309] width 148 height 22
paste input "#next"
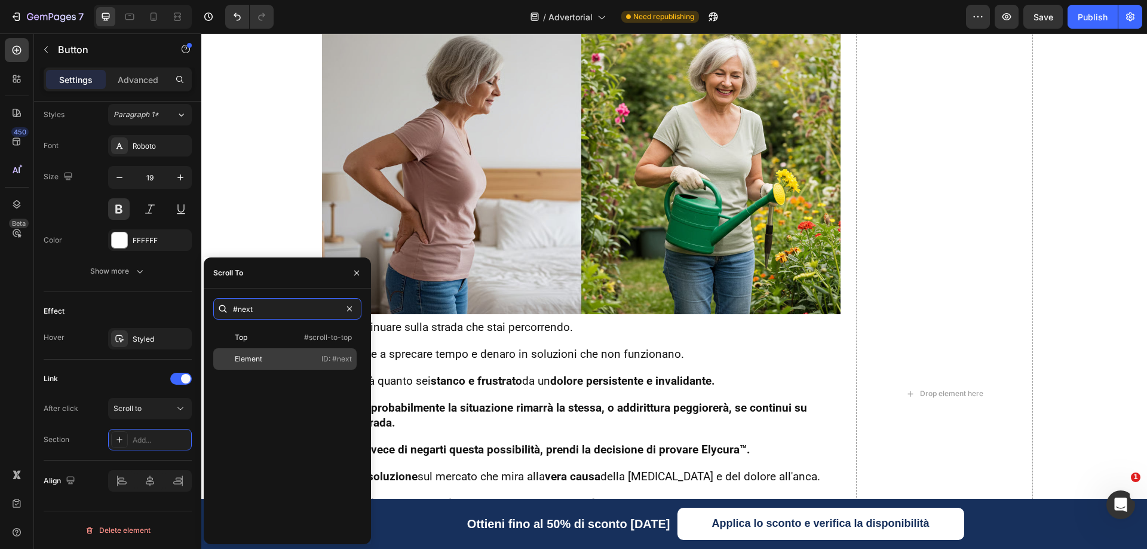
type input "#next"
click at [249, 362] on div "Element" at bounding box center [248, 359] width 27 height 11
click at [113, 370] on div "Link" at bounding box center [118, 378] width 148 height 19
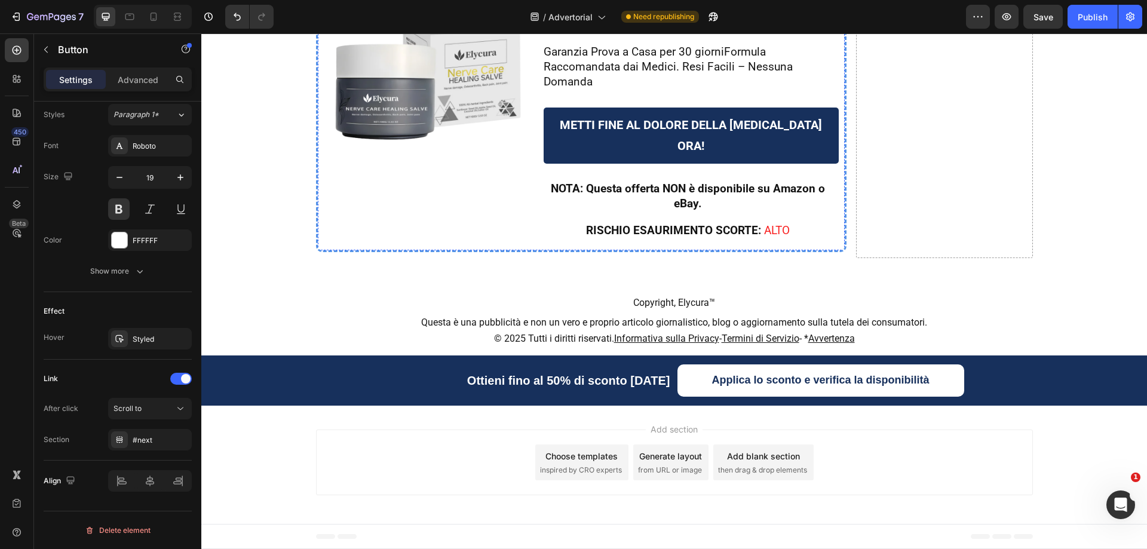
scroll to position [10935, 0]
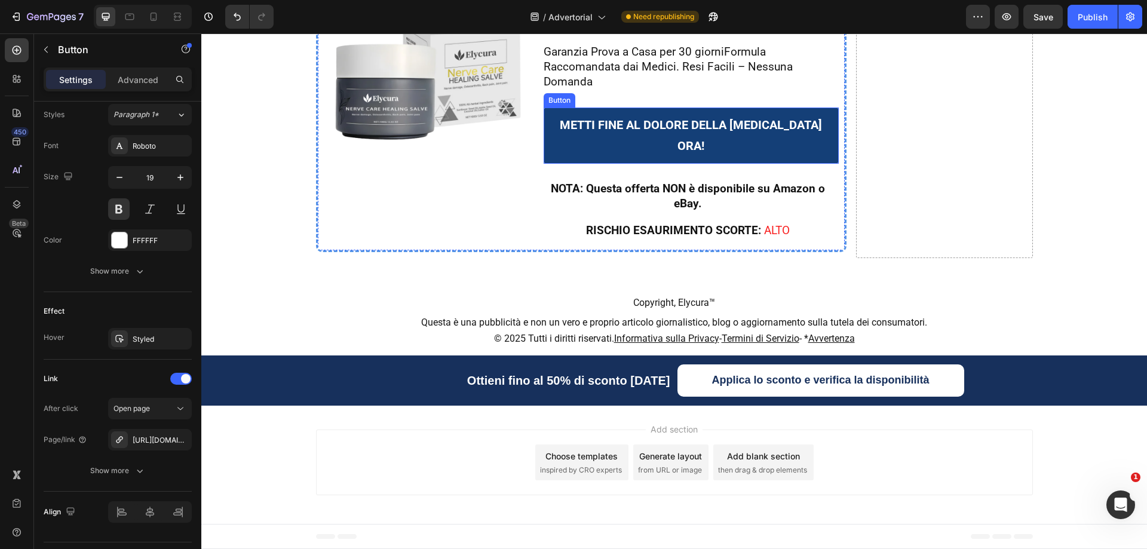
click at [547, 164] on link "METTI FINE AL DOLORE DELLA SCIATICA ORA!" at bounding box center [691, 136] width 295 height 56
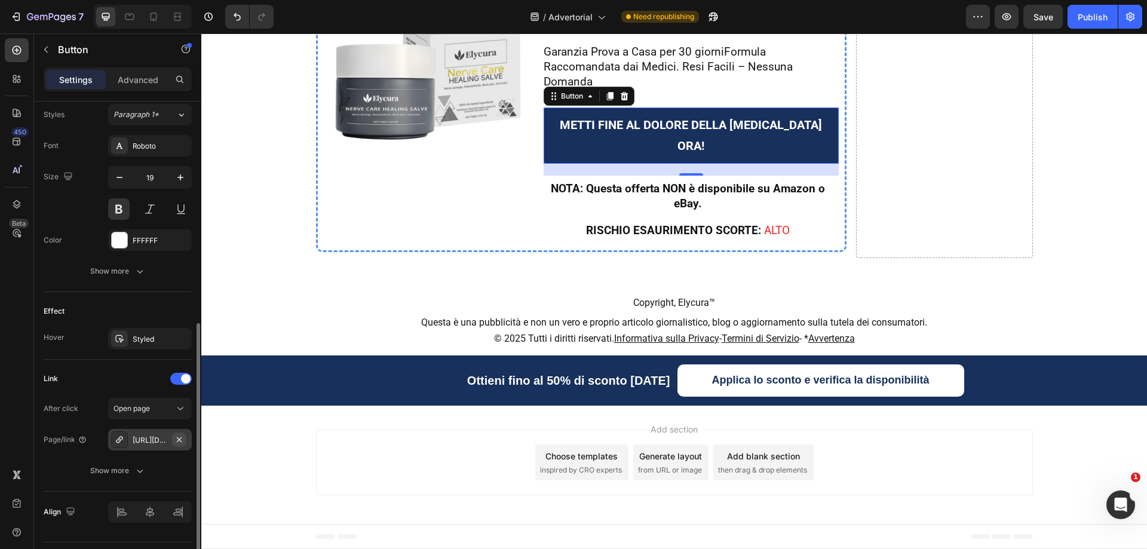
click at [177, 439] on icon "button" at bounding box center [179, 440] width 10 height 10
click at [152, 409] on div "Open page" at bounding box center [144, 408] width 61 height 11
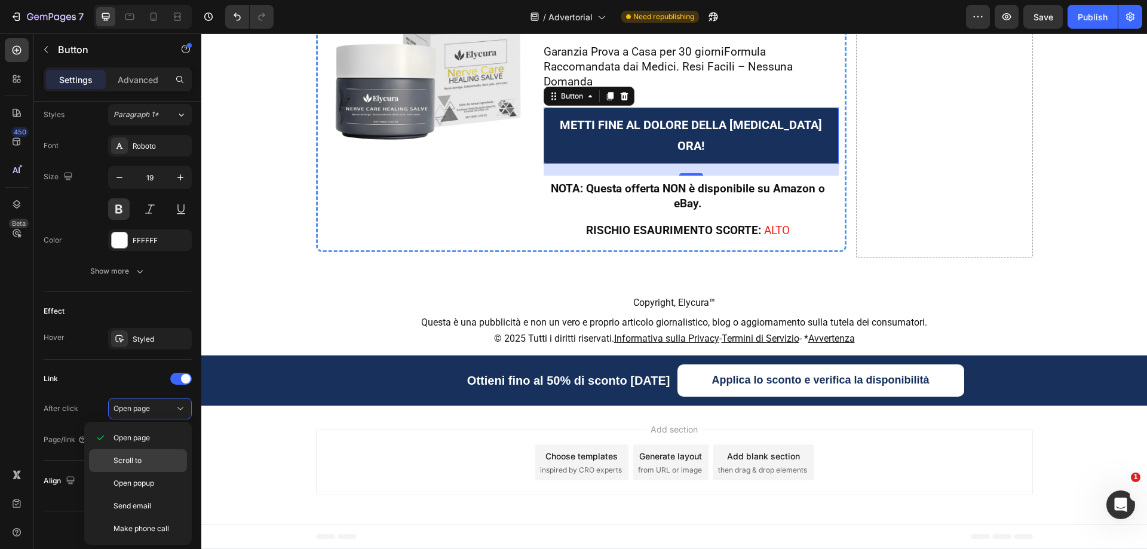
click at [131, 462] on span "Scroll to" at bounding box center [128, 460] width 28 height 11
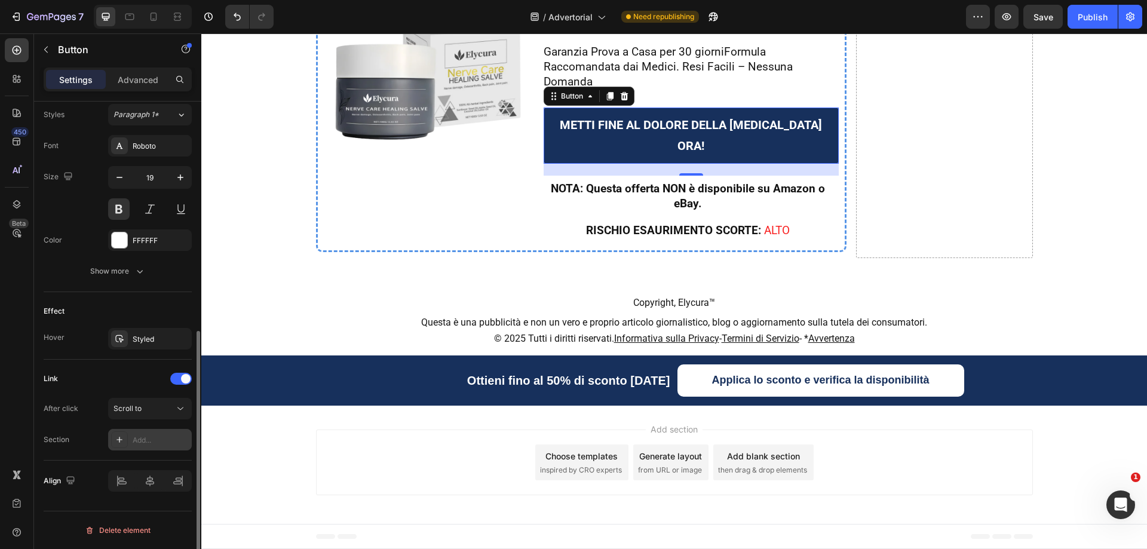
click at [93, 367] on div "Link After click Scroll to Section Add..." at bounding box center [118, 410] width 148 height 101
click at [125, 445] on div at bounding box center [119, 439] width 17 height 17
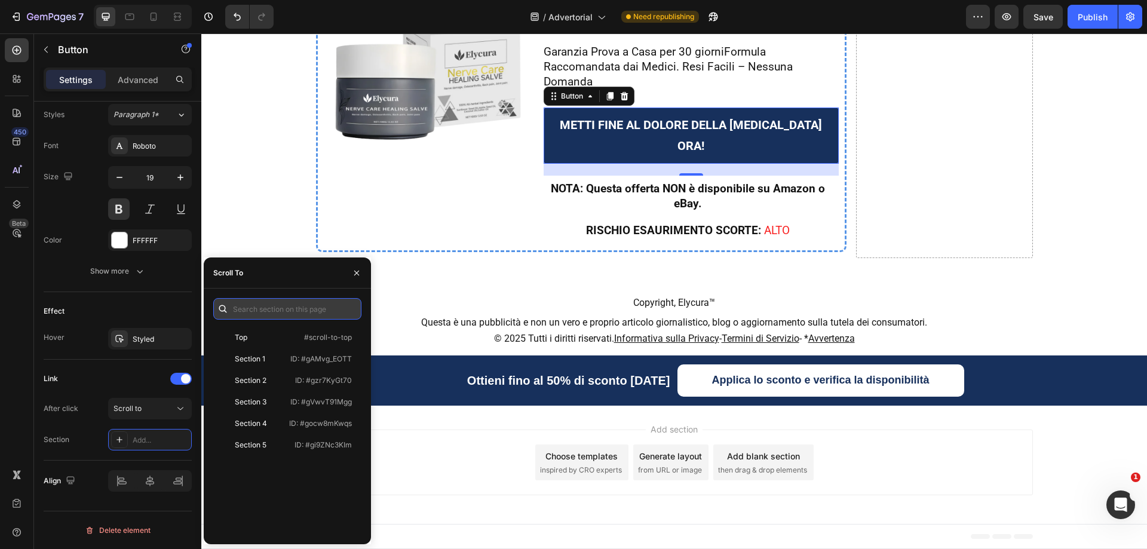
click at [265, 310] on input "text" at bounding box center [287, 309] width 148 height 22
paste input "#next"
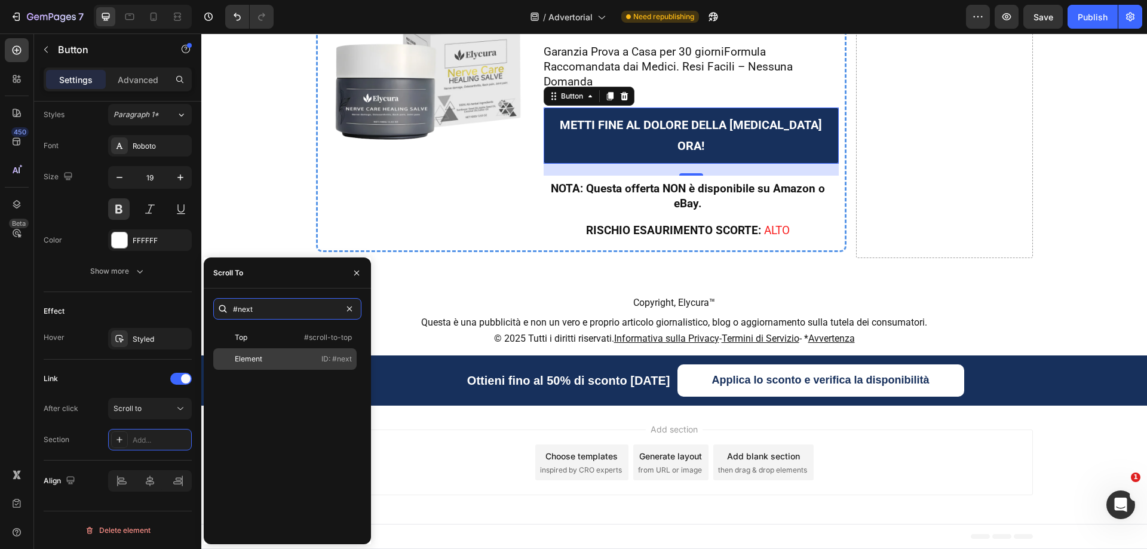
type input "#next"
click at [249, 358] on div "Element" at bounding box center [248, 359] width 27 height 11
click at [120, 380] on div "Link" at bounding box center [118, 378] width 148 height 19
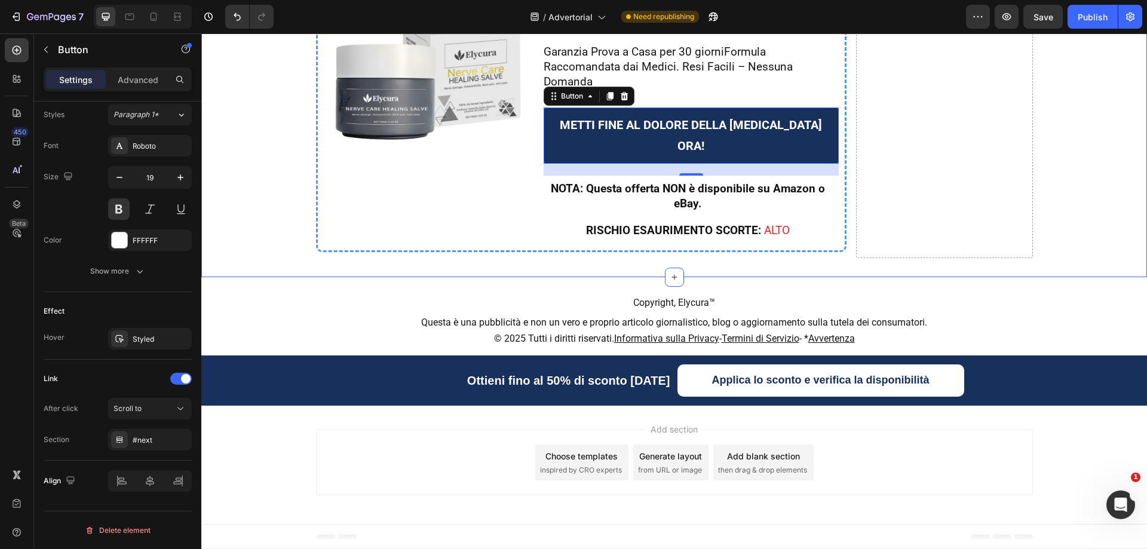
scroll to position [11036, 0]
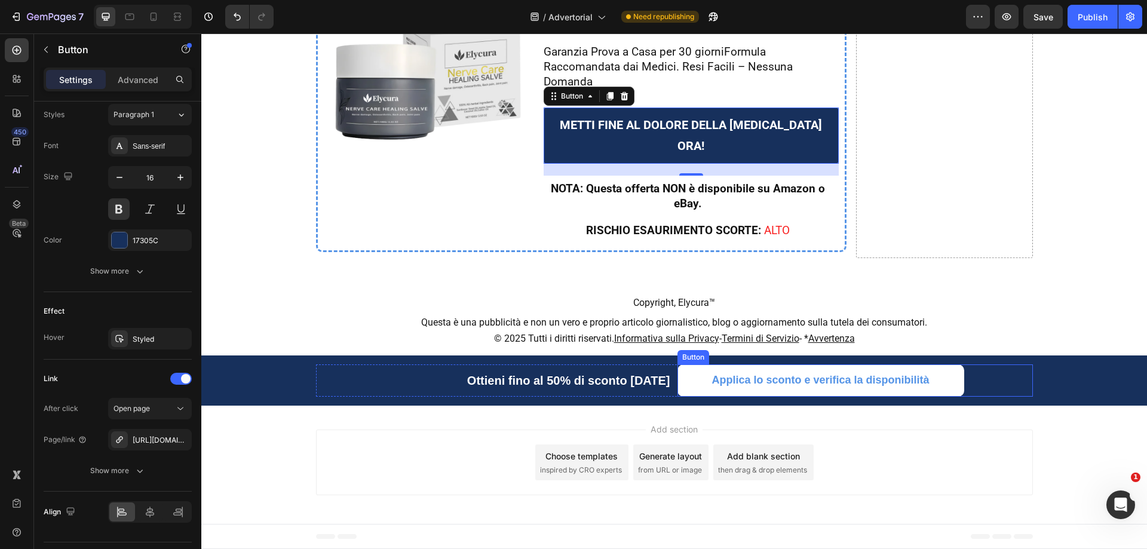
click at [681, 372] on link "Applica lo sconto e verifica la disponibilità" at bounding box center [821, 380] width 287 height 32
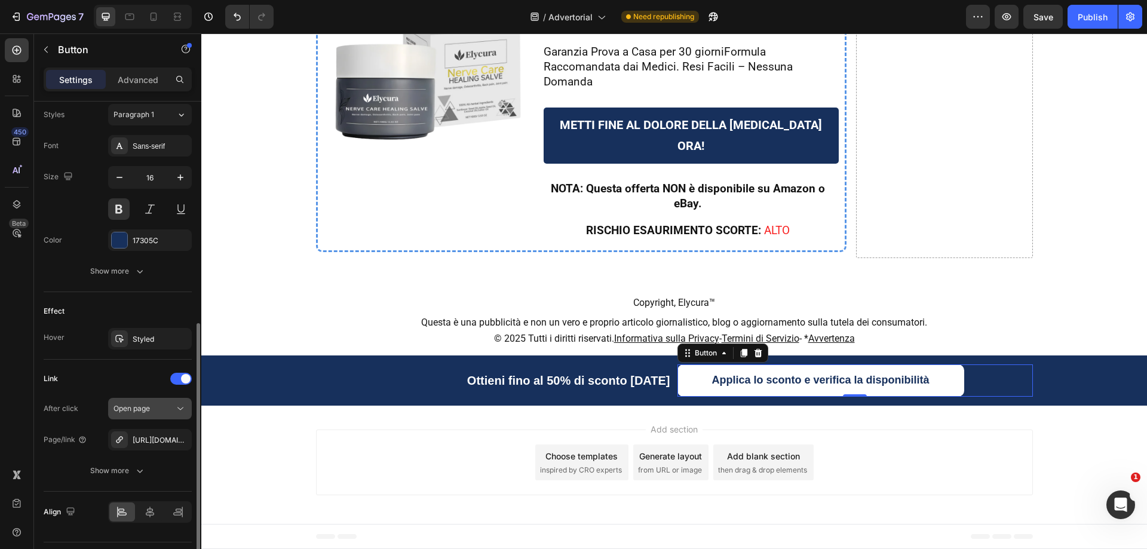
click at [150, 408] on span "Open page" at bounding box center [132, 408] width 36 height 9
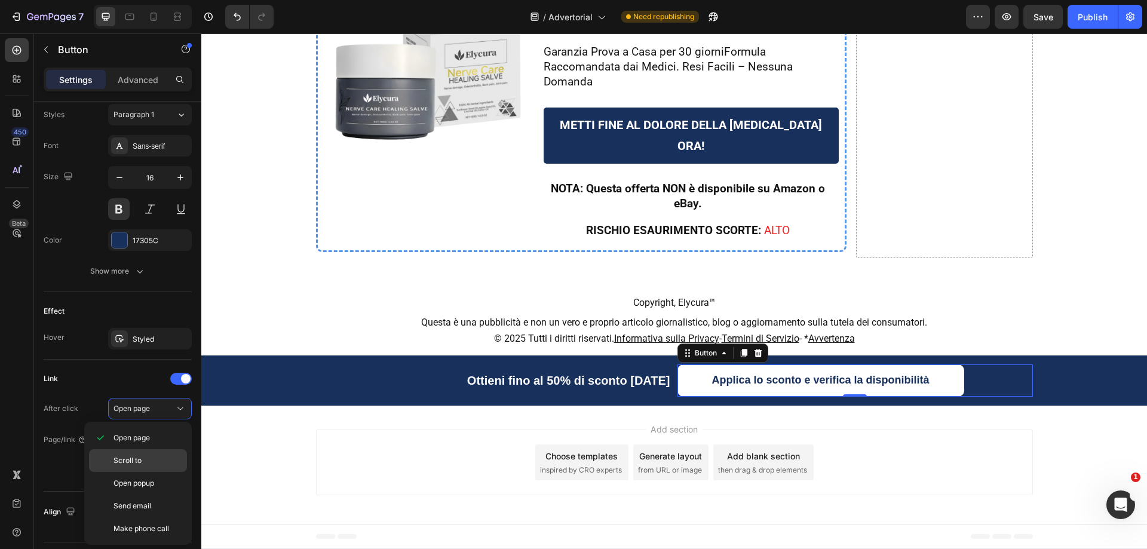
click at [139, 461] on span "Scroll to" at bounding box center [128, 460] width 28 height 11
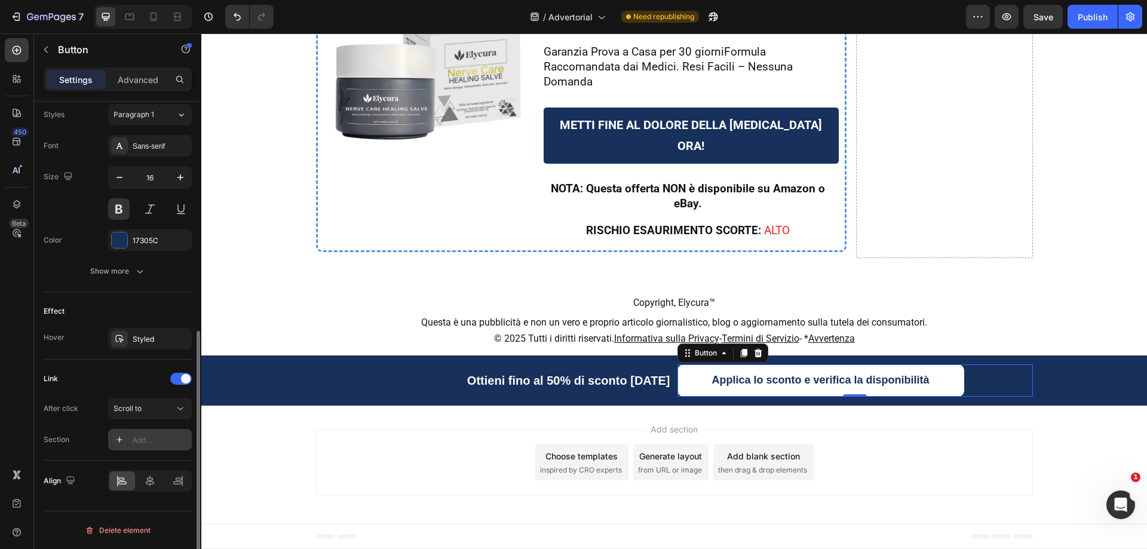
click at [153, 438] on div "Add..." at bounding box center [161, 440] width 56 height 11
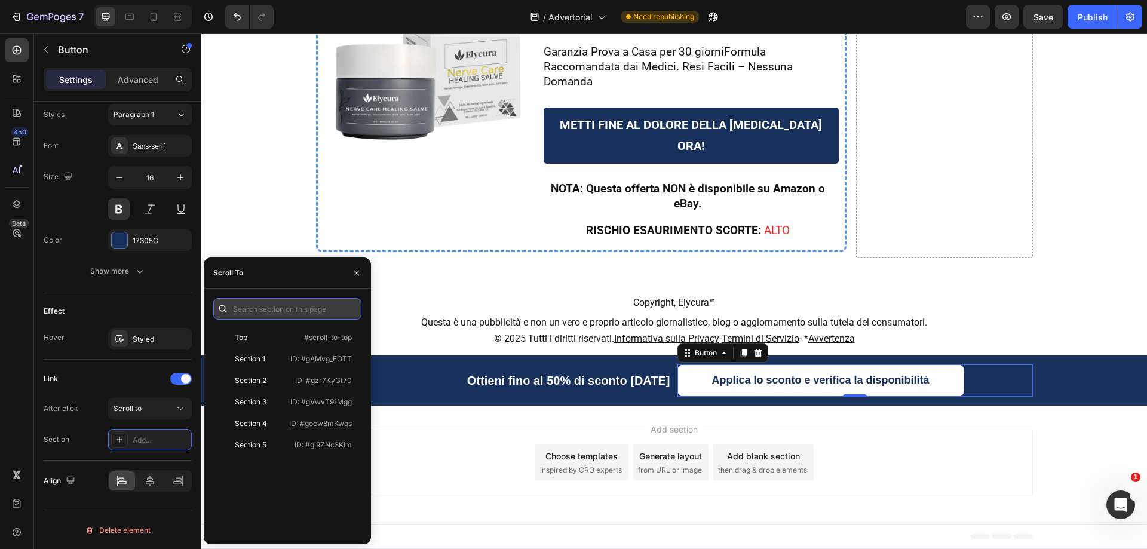
click at [272, 310] on input "text" at bounding box center [287, 309] width 148 height 22
paste input "#next"
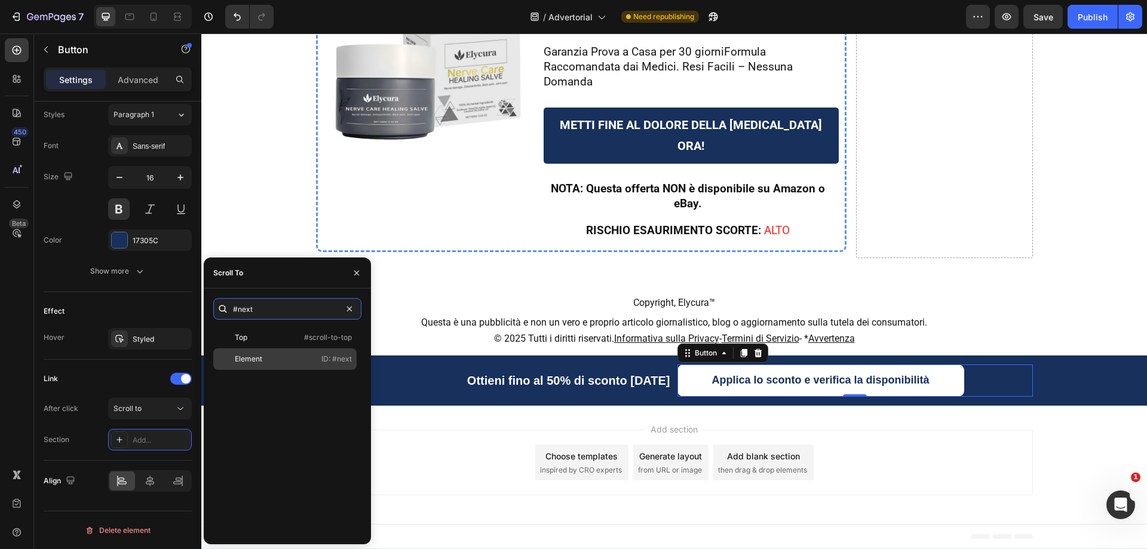
type input "#next"
click at [253, 359] on div "Element" at bounding box center [248, 359] width 27 height 11
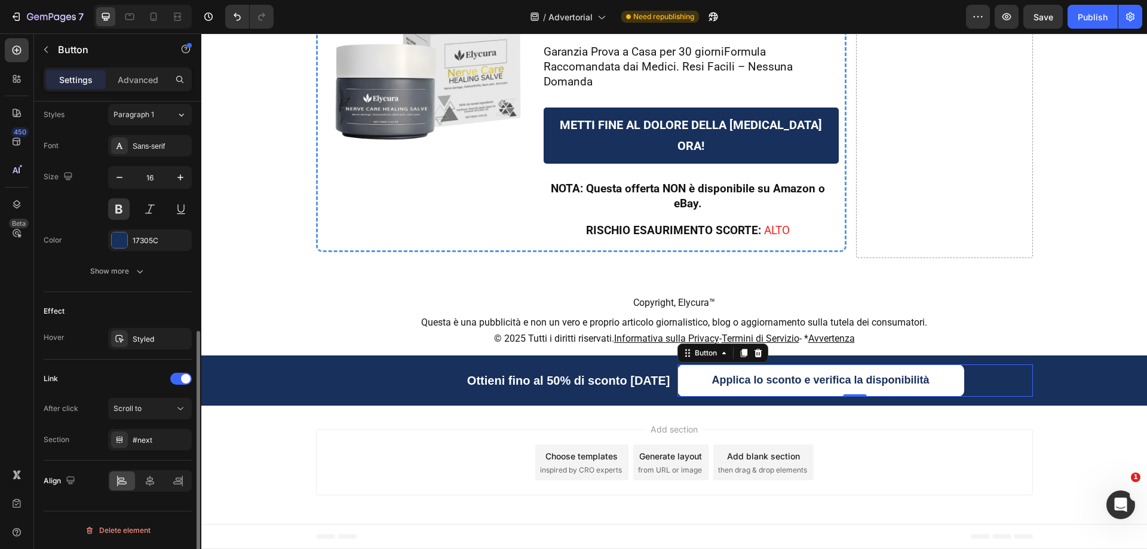
click at [98, 383] on div "Link" at bounding box center [118, 378] width 148 height 19
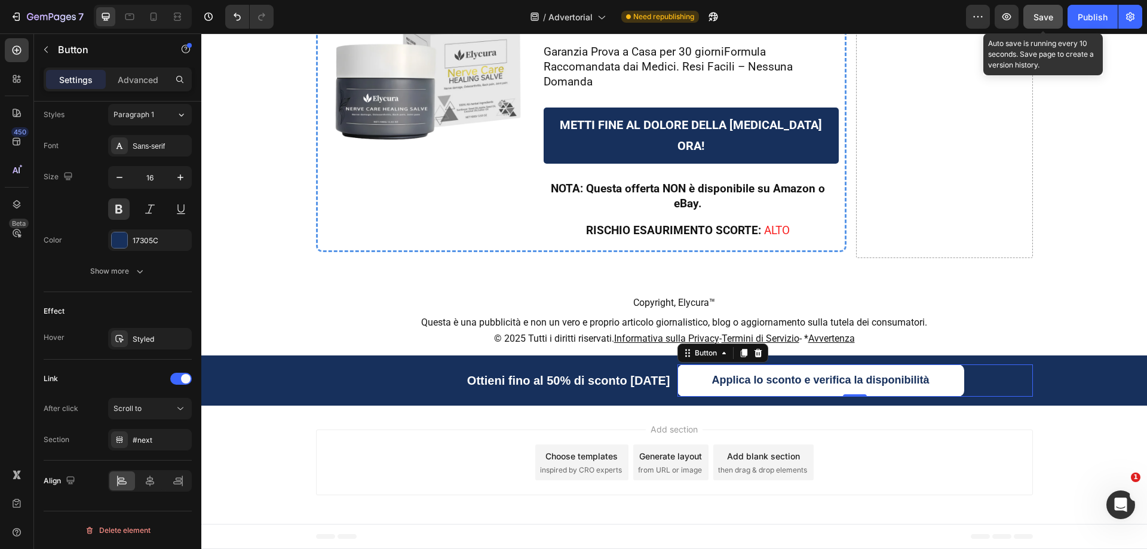
click at [1037, 12] on span "Save" at bounding box center [1044, 17] width 20 height 10
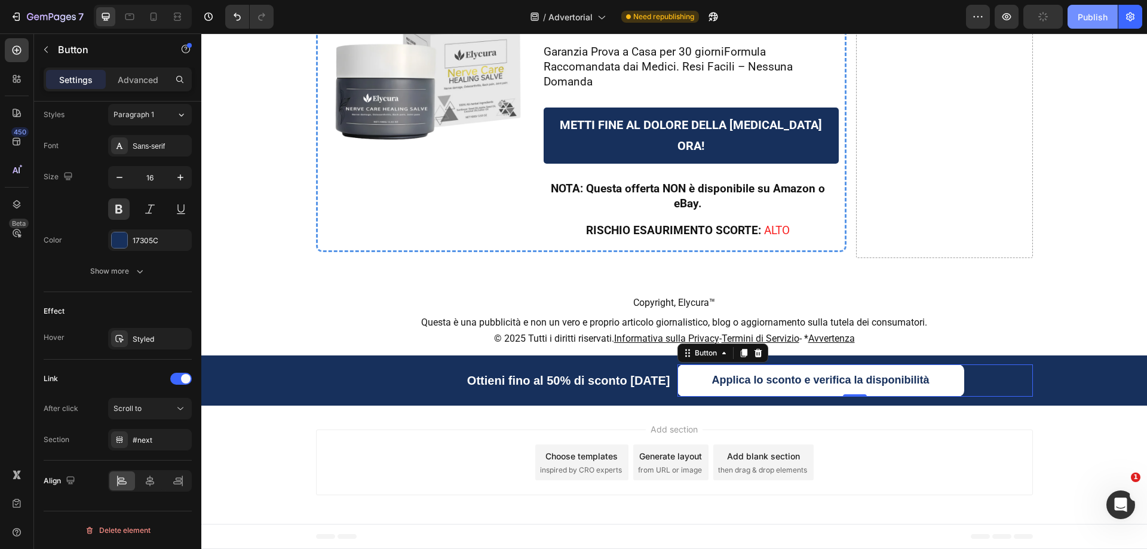
click at [1079, 20] on div "Publish" at bounding box center [1093, 17] width 30 height 13
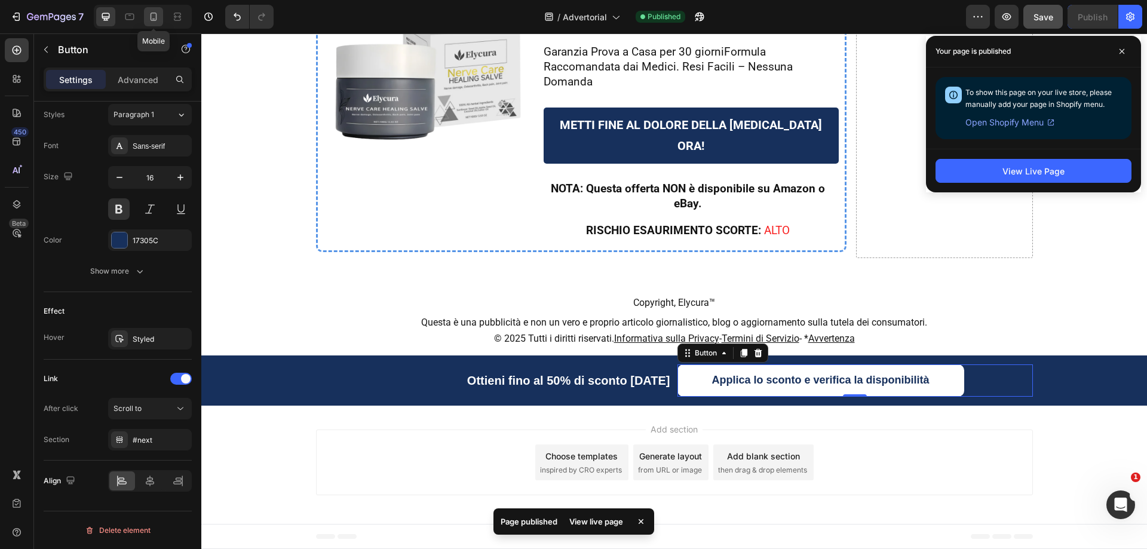
click at [148, 19] on icon at bounding box center [154, 17] width 12 height 12
type input "390"
type input "10"
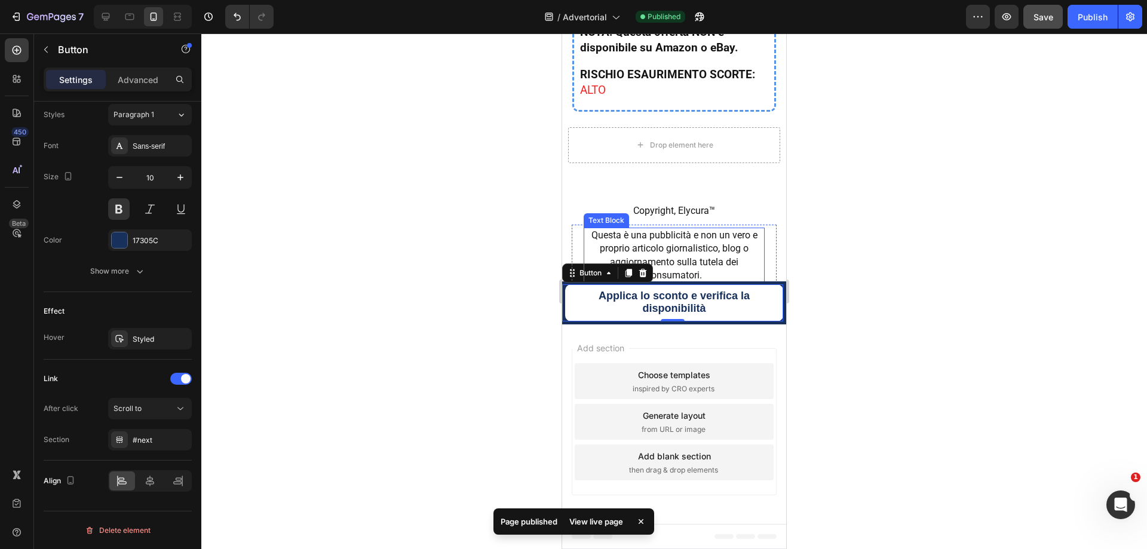
scroll to position [11618, 0]
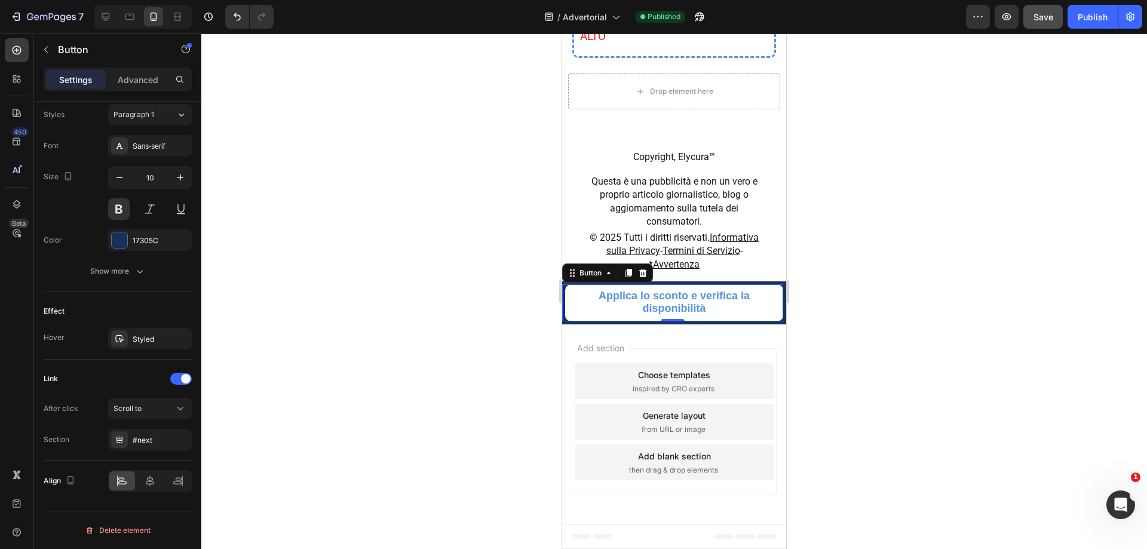
click at [566, 321] on link "Applica lo sconto e verifica la disponibilità" at bounding box center [674, 302] width 218 height 37
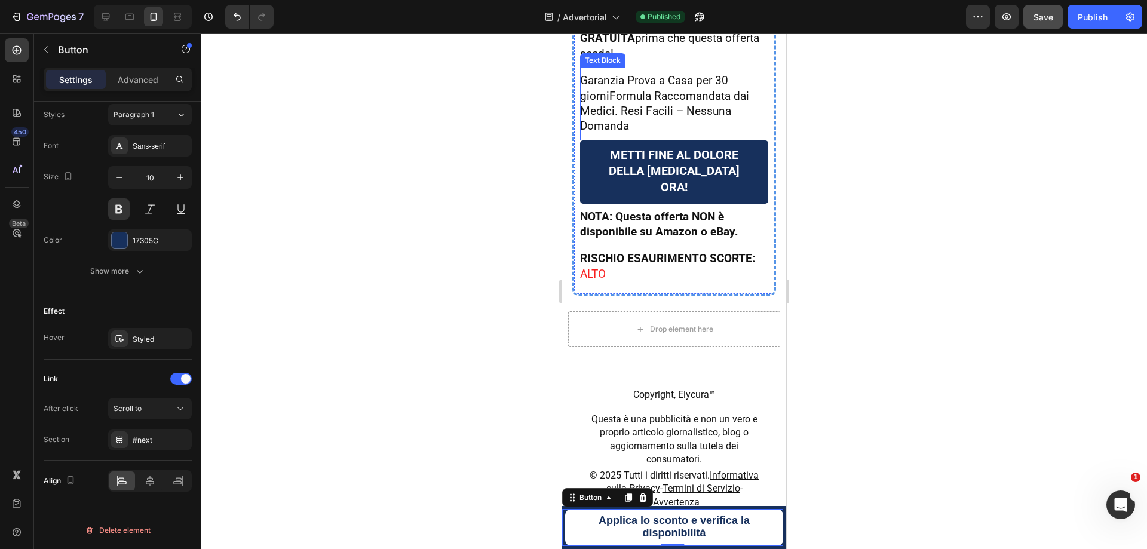
scroll to position [11319, 0]
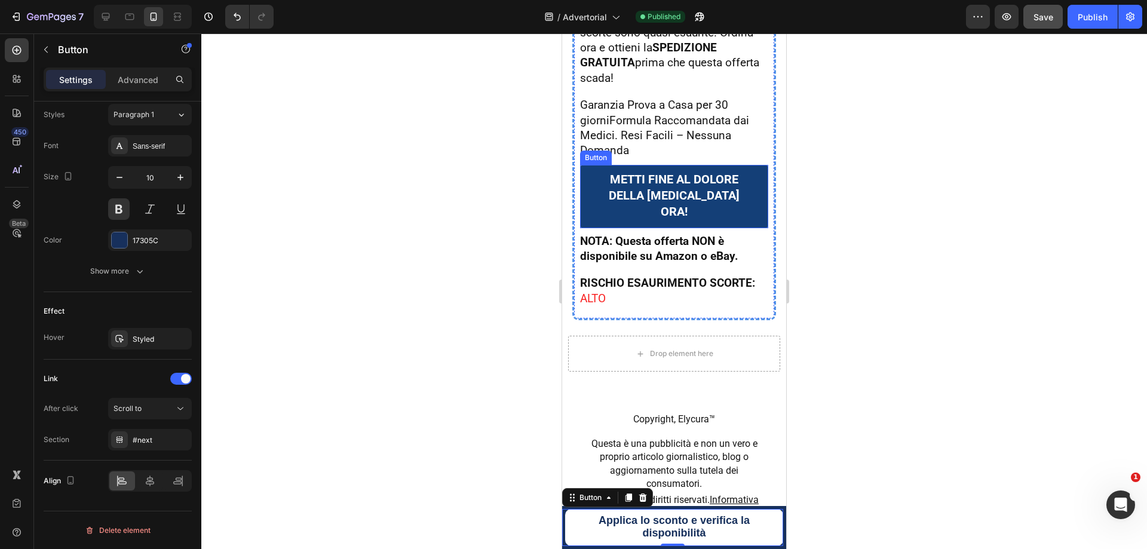
click at [588, 228] on link "METTI FINE AL DOLORE DELLA SCIATICA ORA!" at bounding box center [674, 196] width 188 height 63
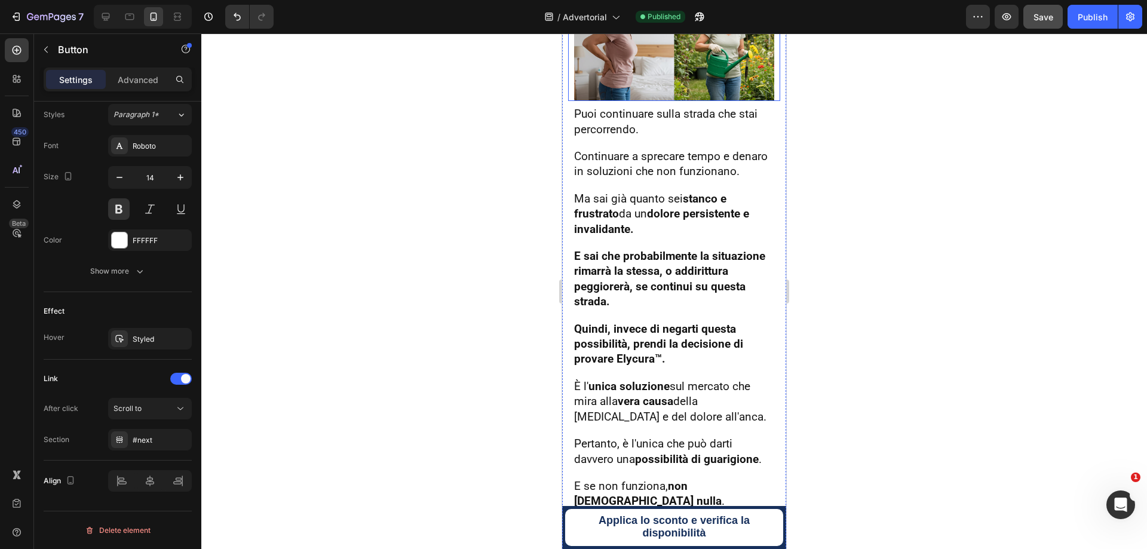
scroll to position [10004, 0]
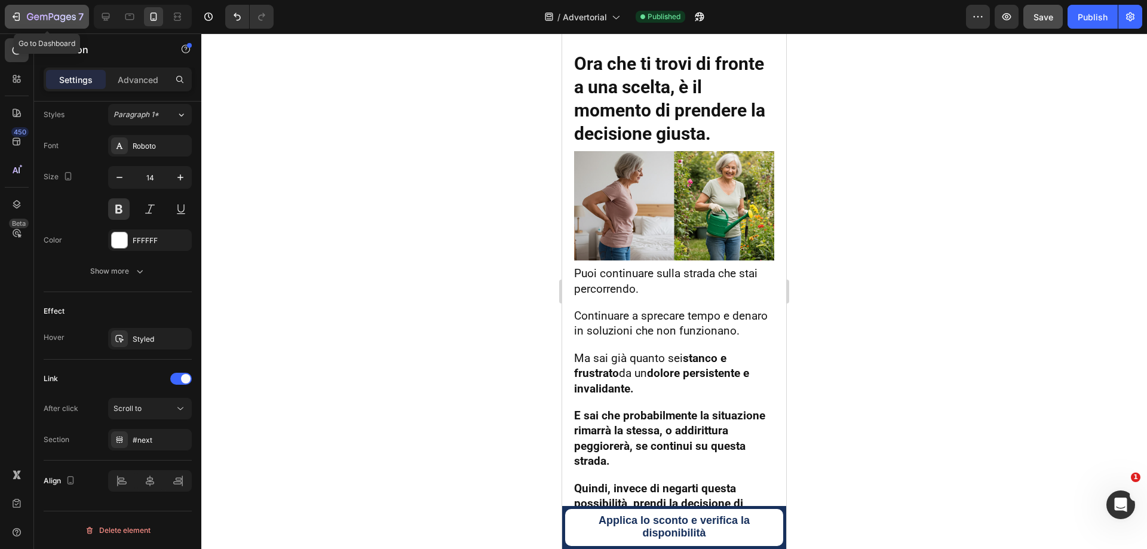
click at [39, 23] on div "7" at bounding box center [55, 17] width 57 height 14
